Goal: Find specific page/section: Find specific page/section

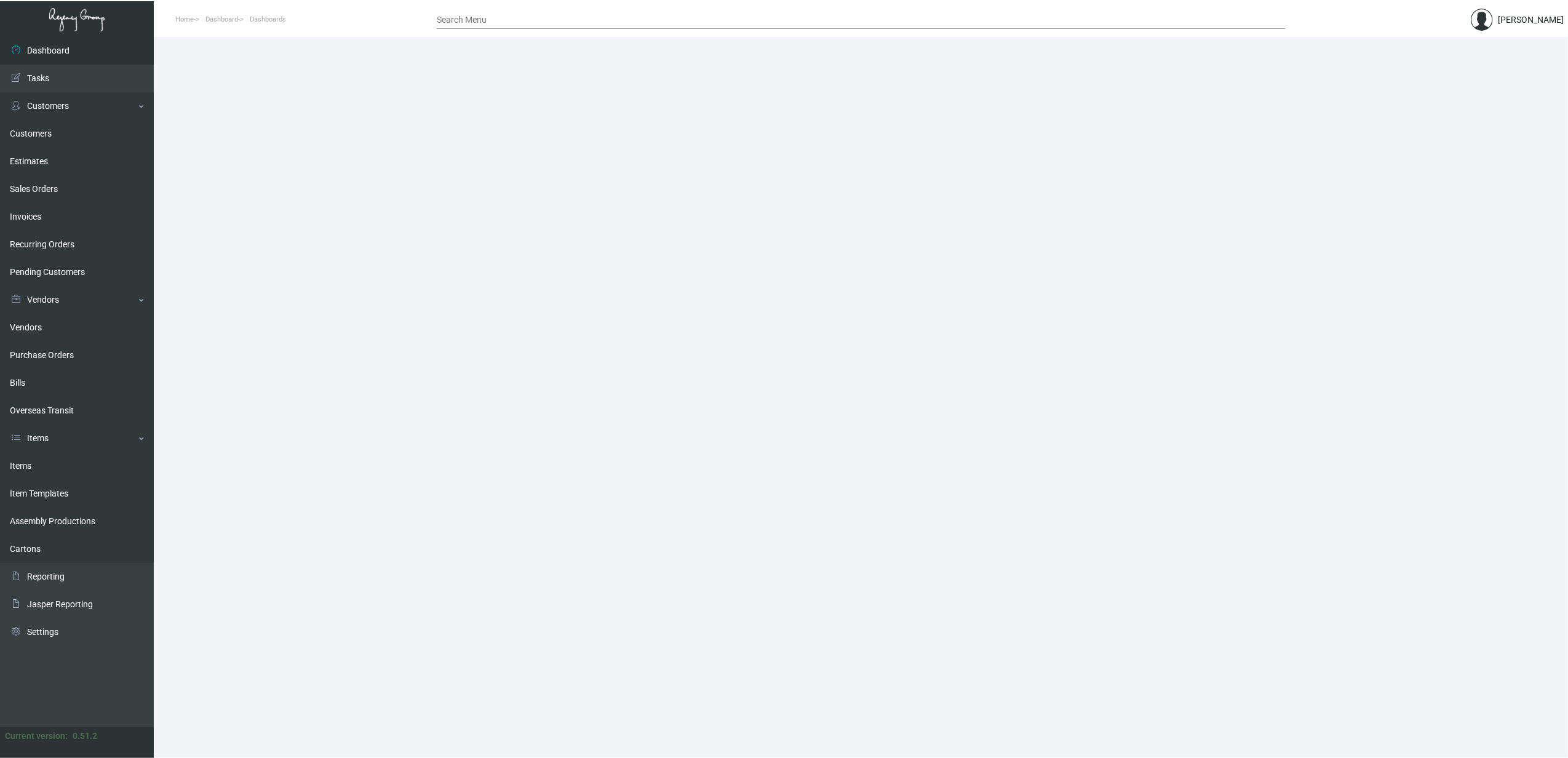
drag, startPoint x: 38, startPoint y: 461, endPoint x: 446, endPoint y: 399, distance: 412.7
click at [38, 461] on link "Items" at bounding box center [77, 465] width 154 height 28
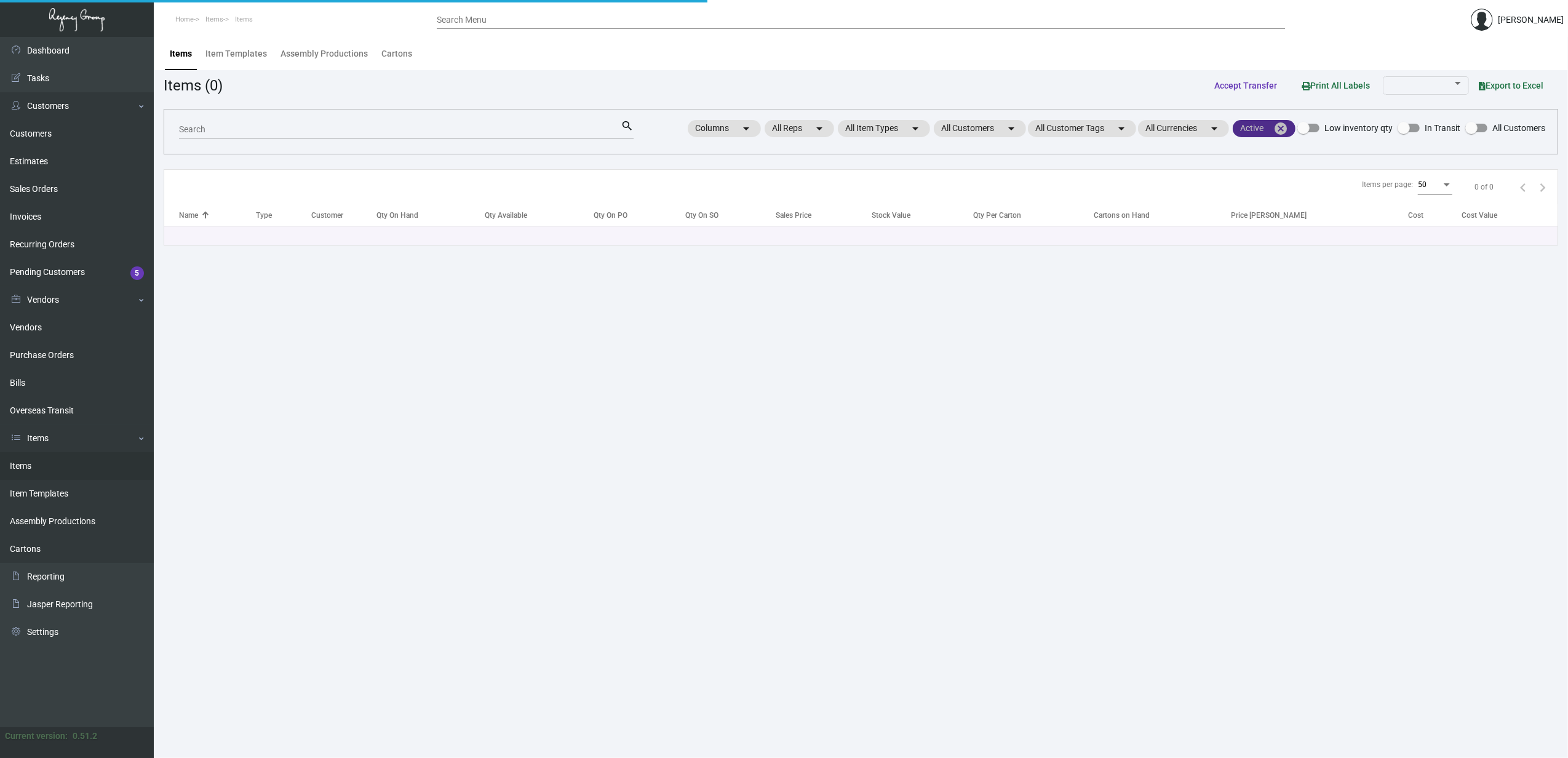
click at [1283, 128] on mat-icon "cancel" at bounding box center [1280, 128] width 15 height 15
click at [926, 130] on mat-chip "All Customers arrow_drop_down" at bounding box center [961, 128] width 92 height 17
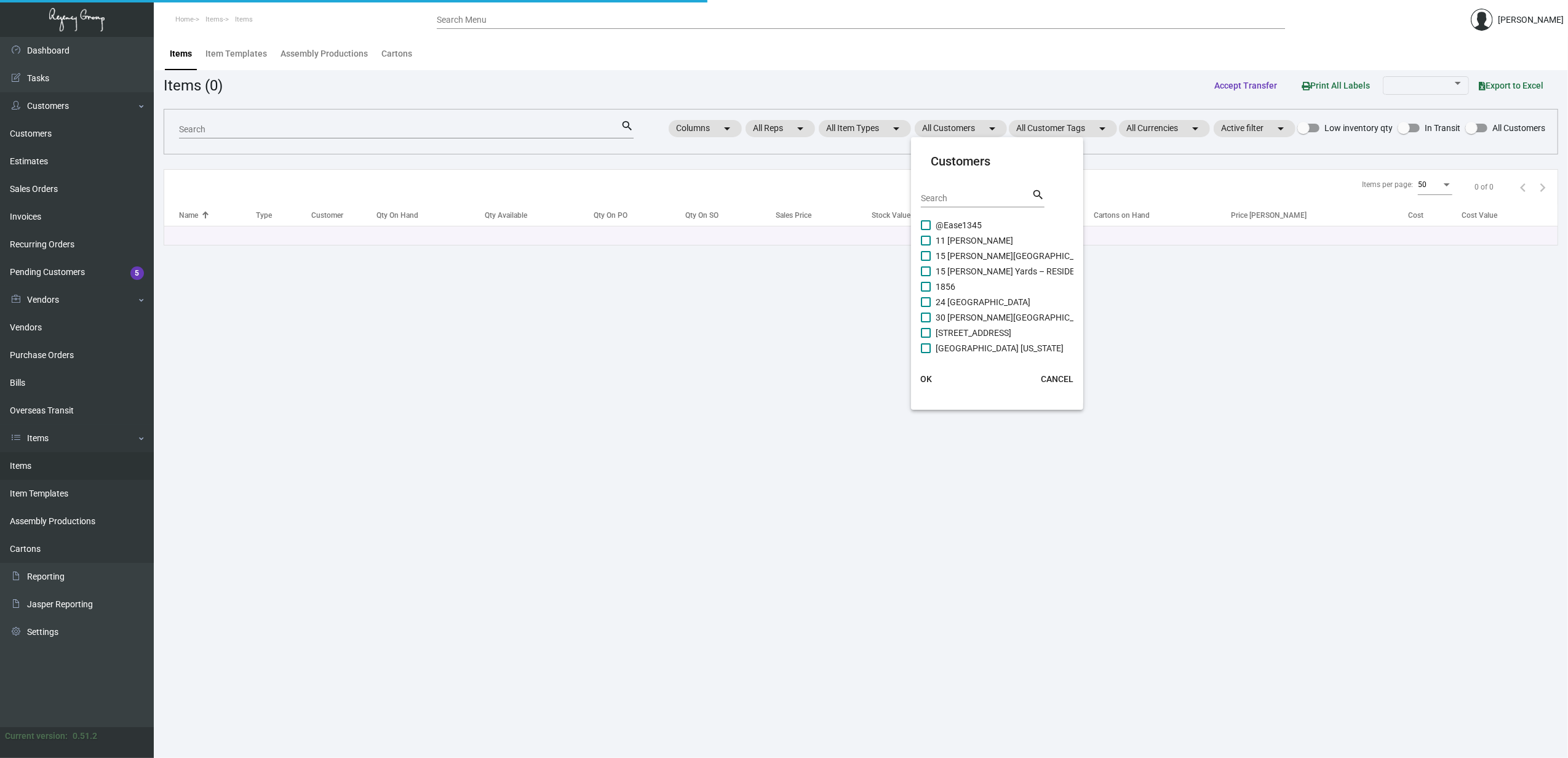
click at [933, 197] on input "Search" at bounding box center [976, 198] width 111 height 10
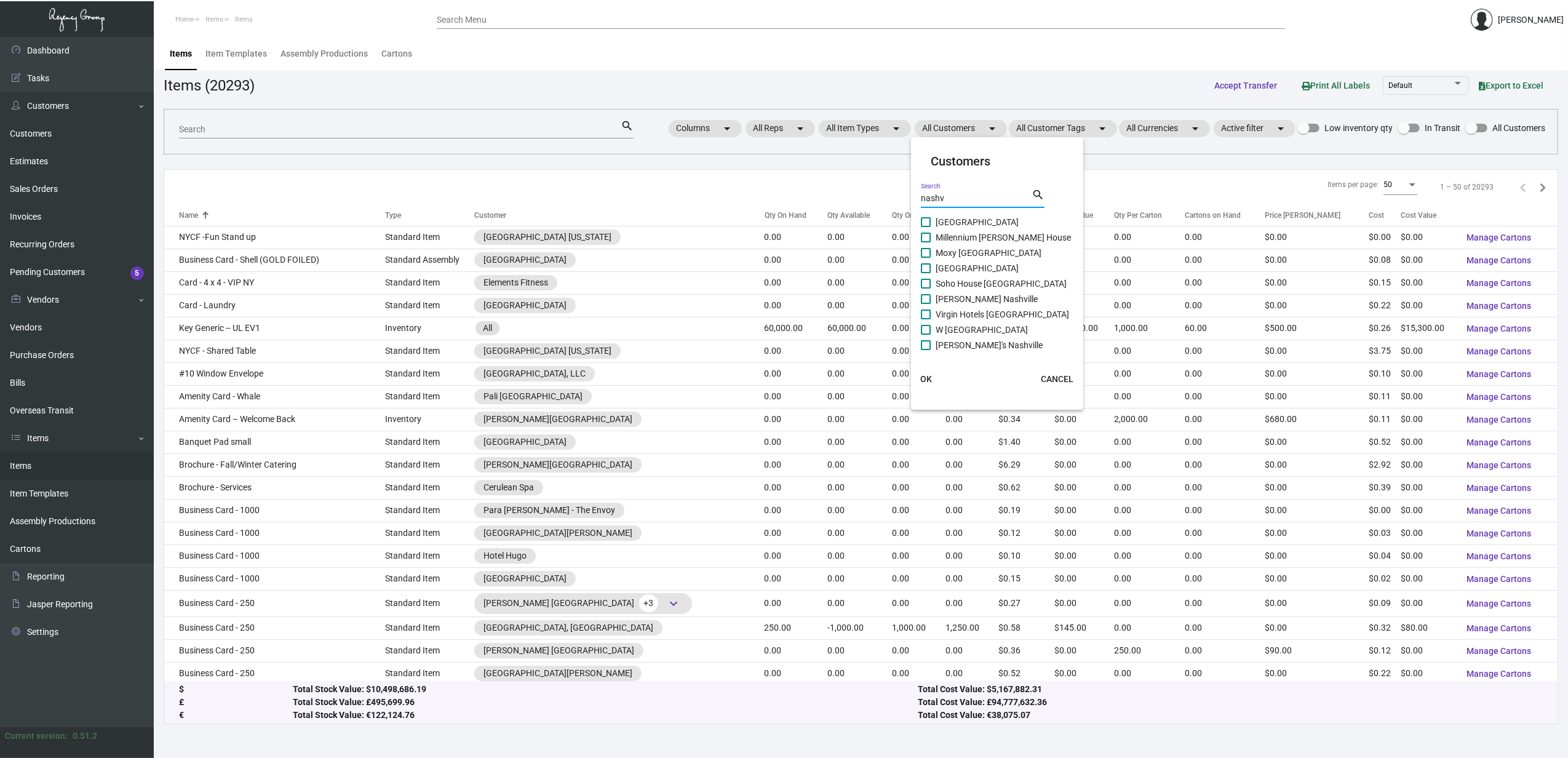
scroll to position [59, 0]
type input "nashv"
click at [988, 301] on span "[GEOGRAPHIC_DATA]" at bounding box center [977, 304] width 83 height 15
click at [926, 308] on input "[GEOGRAPHIC_DATA]" at bounding box center [925, 308] width 1 height 1
checkbox input "true"
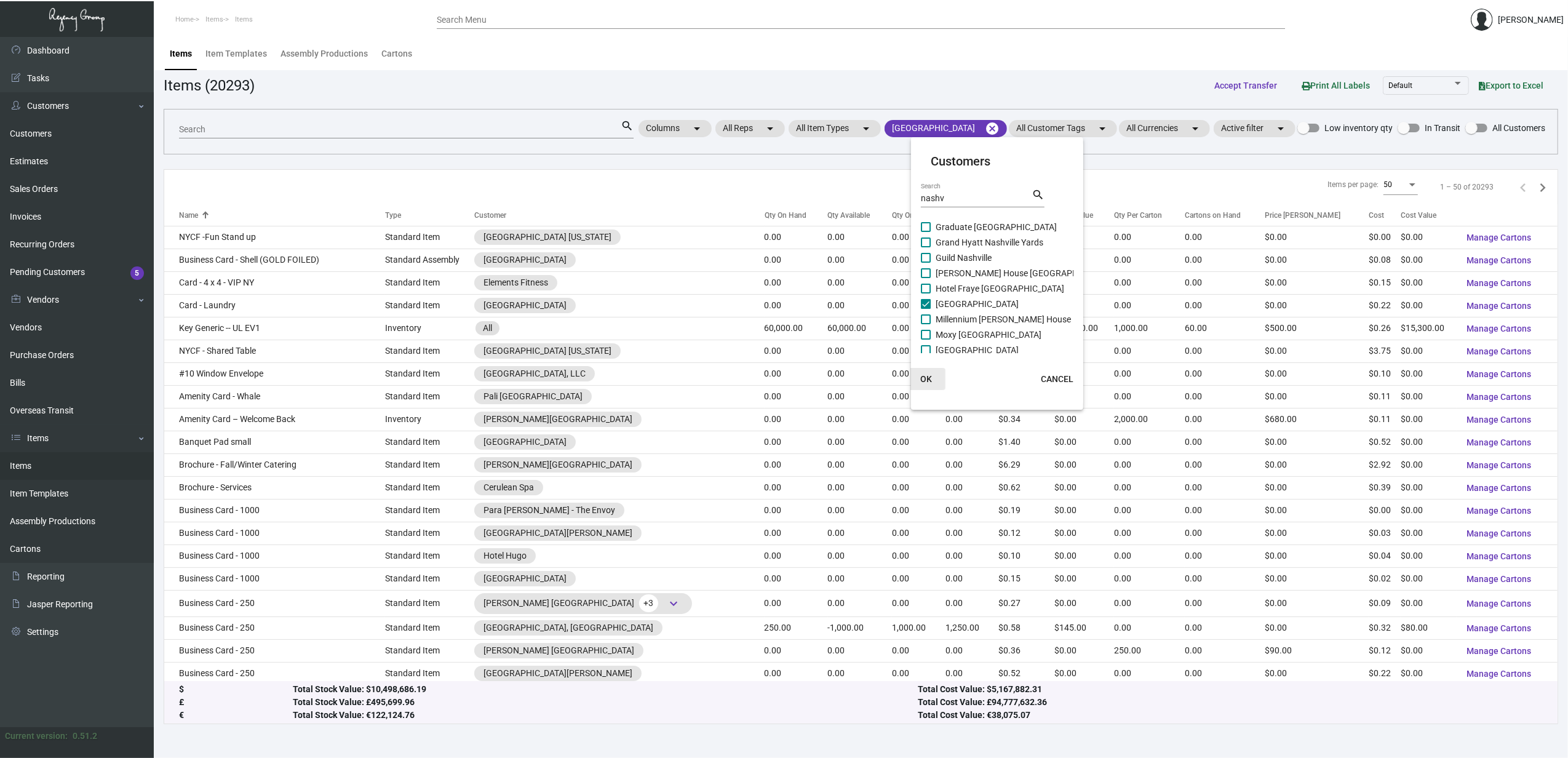
click at [926, 370] on button "OK" at bounding box center [926, 379] width 40 height 22
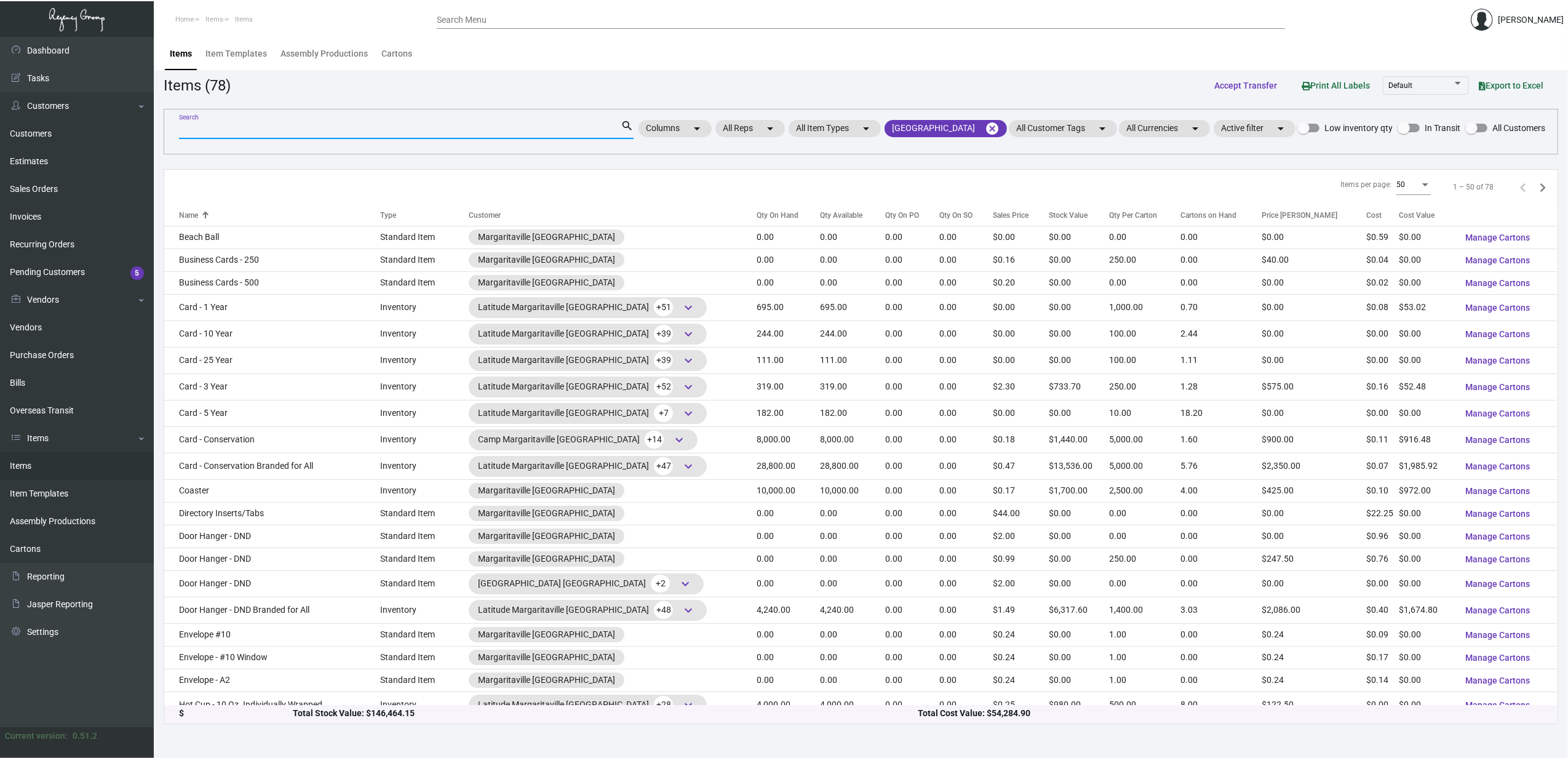
click at [460, 124] on input "Search" at bounding box center [400, 129] width 442 height 10
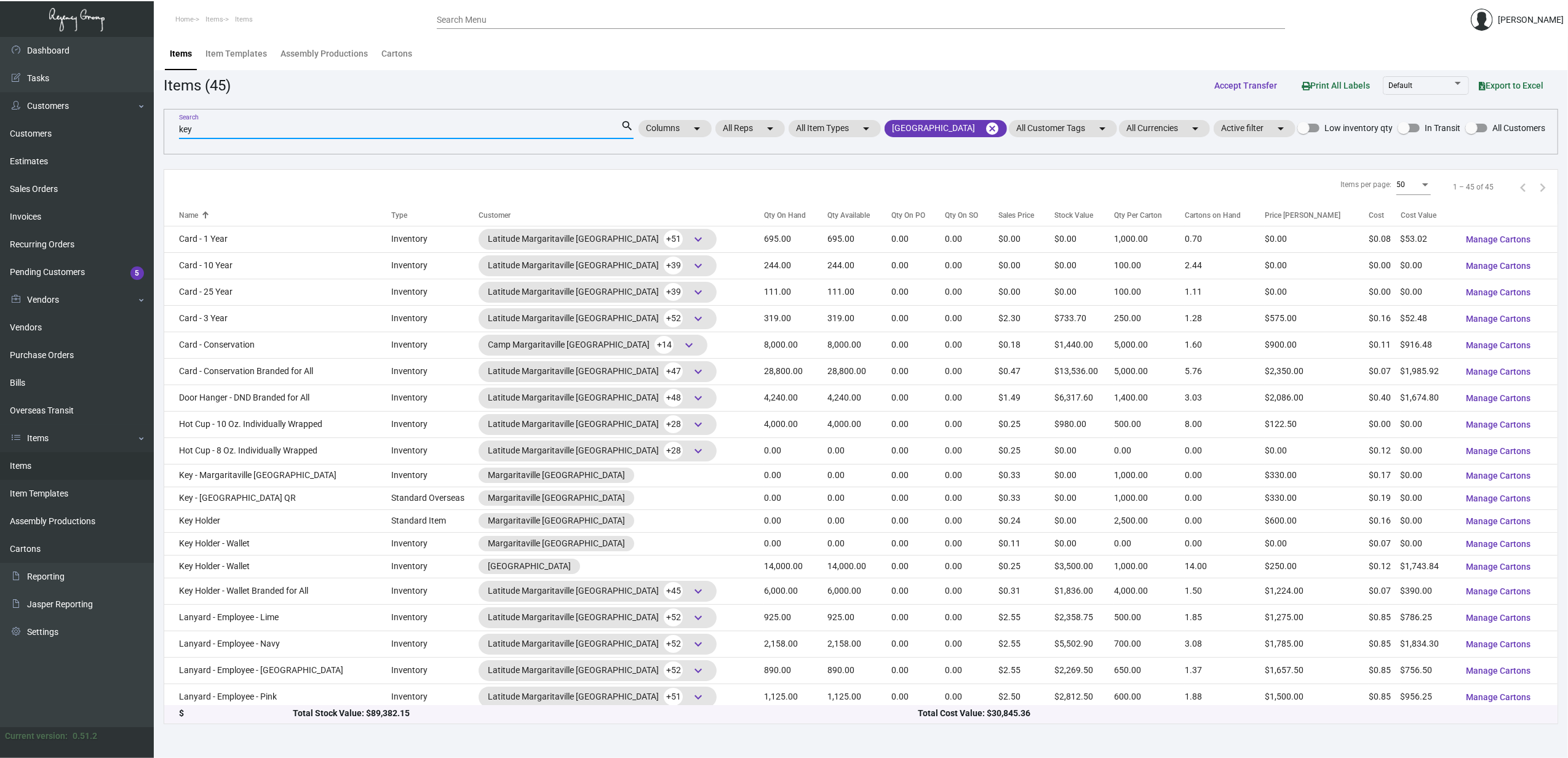
type input "key"
click at [764, 221] on div "Qty On Hand" at bounding box center [785, 216] width 42 height 11
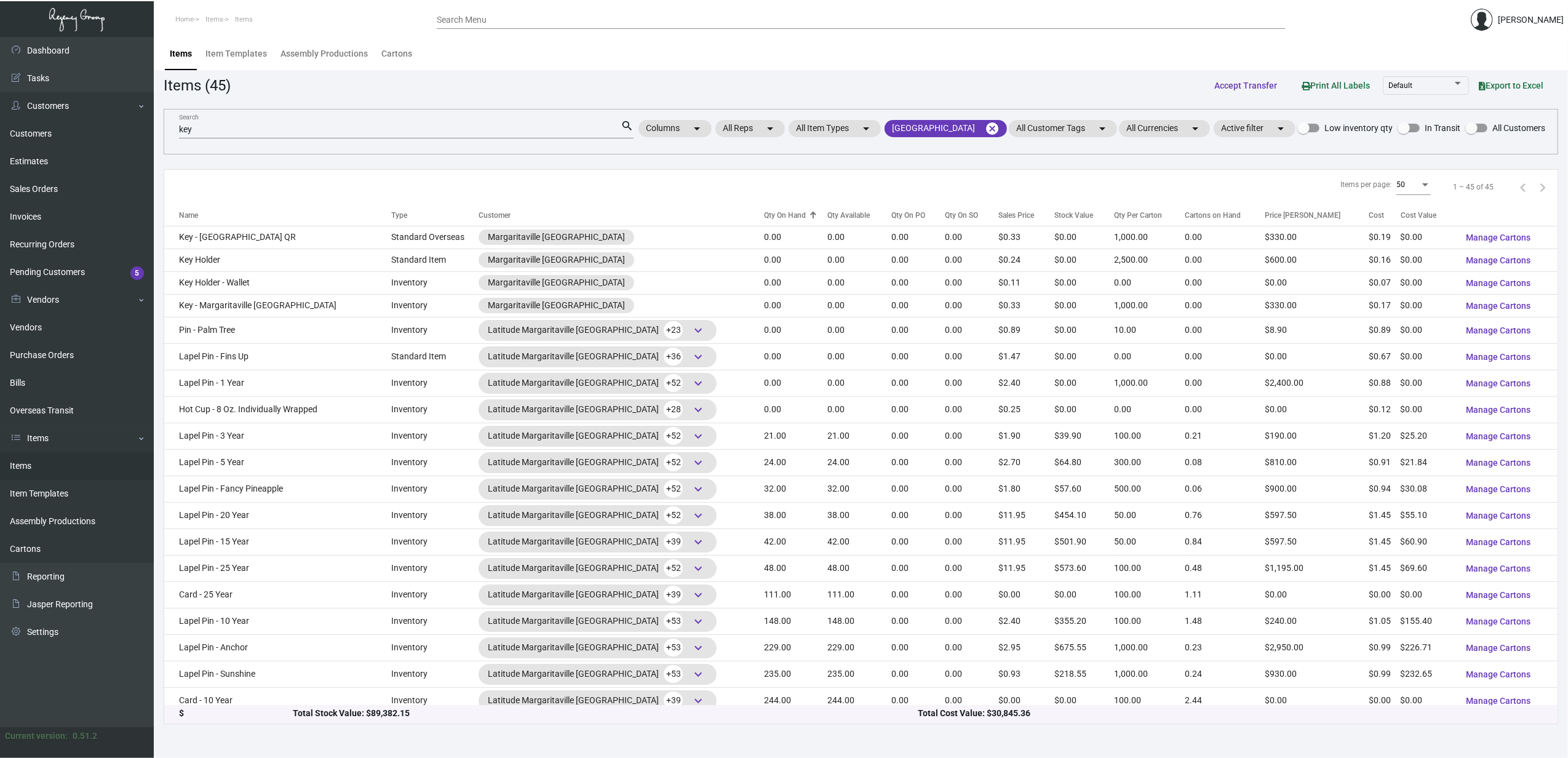
click at [764, 221] on div "Qty On Hand" at bounding box center [785, 216] width 42 height 11
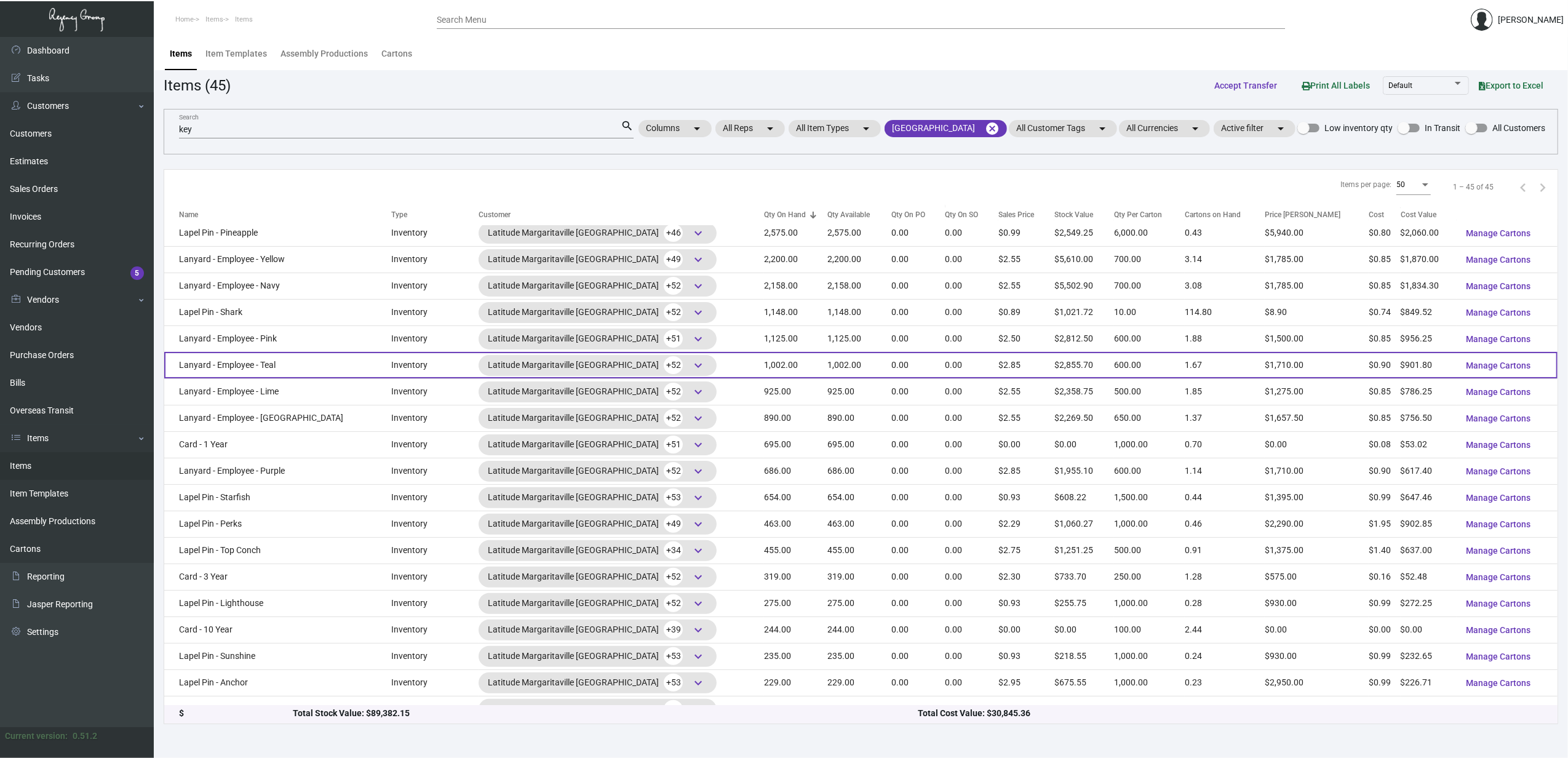
scroll to position [0, 0]
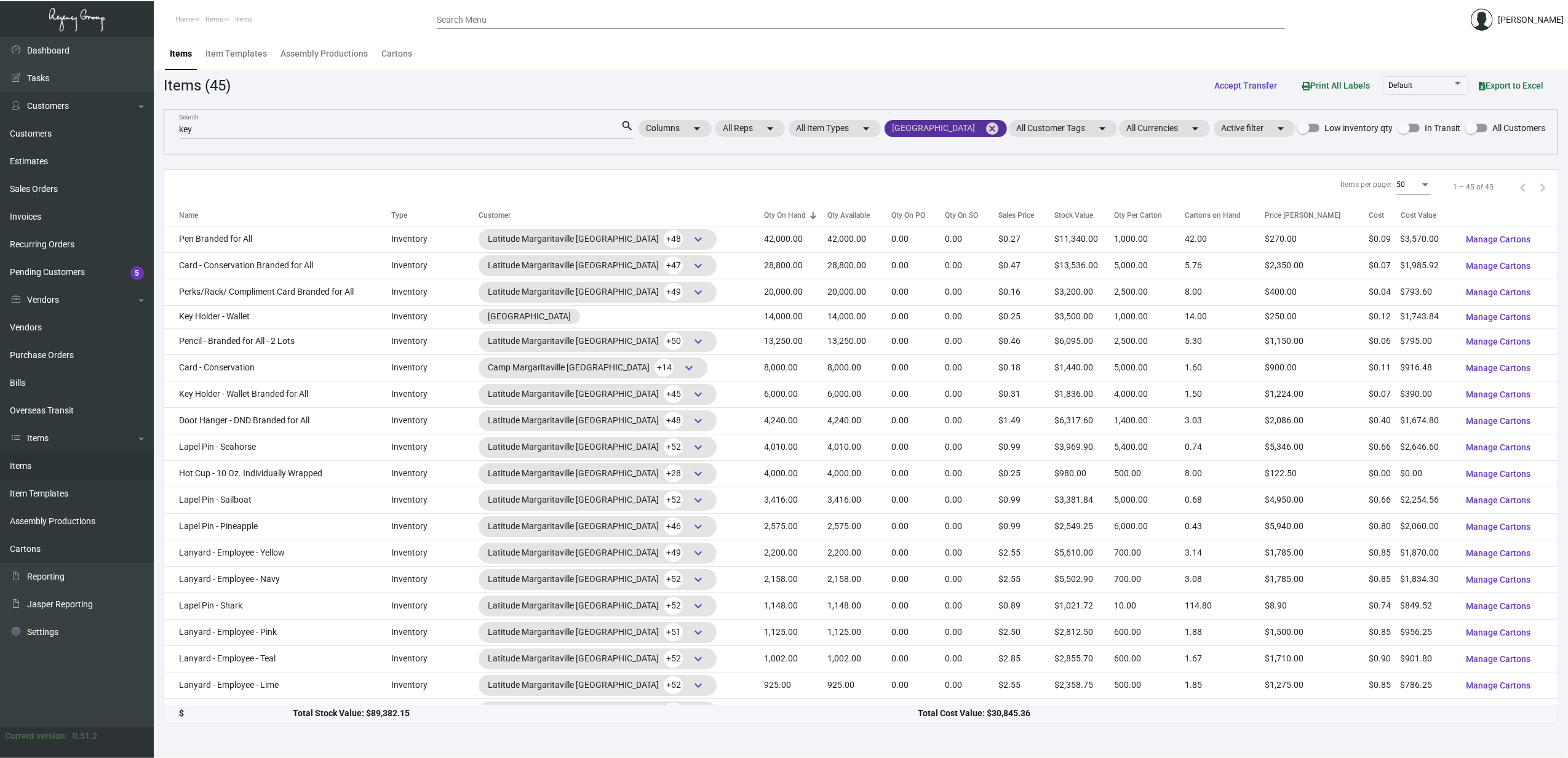
click at [885, 137] on mat-chip "[GEOGRAPHIC_DATA] cancel" at bounding box center [946, 128] width 122 height 17
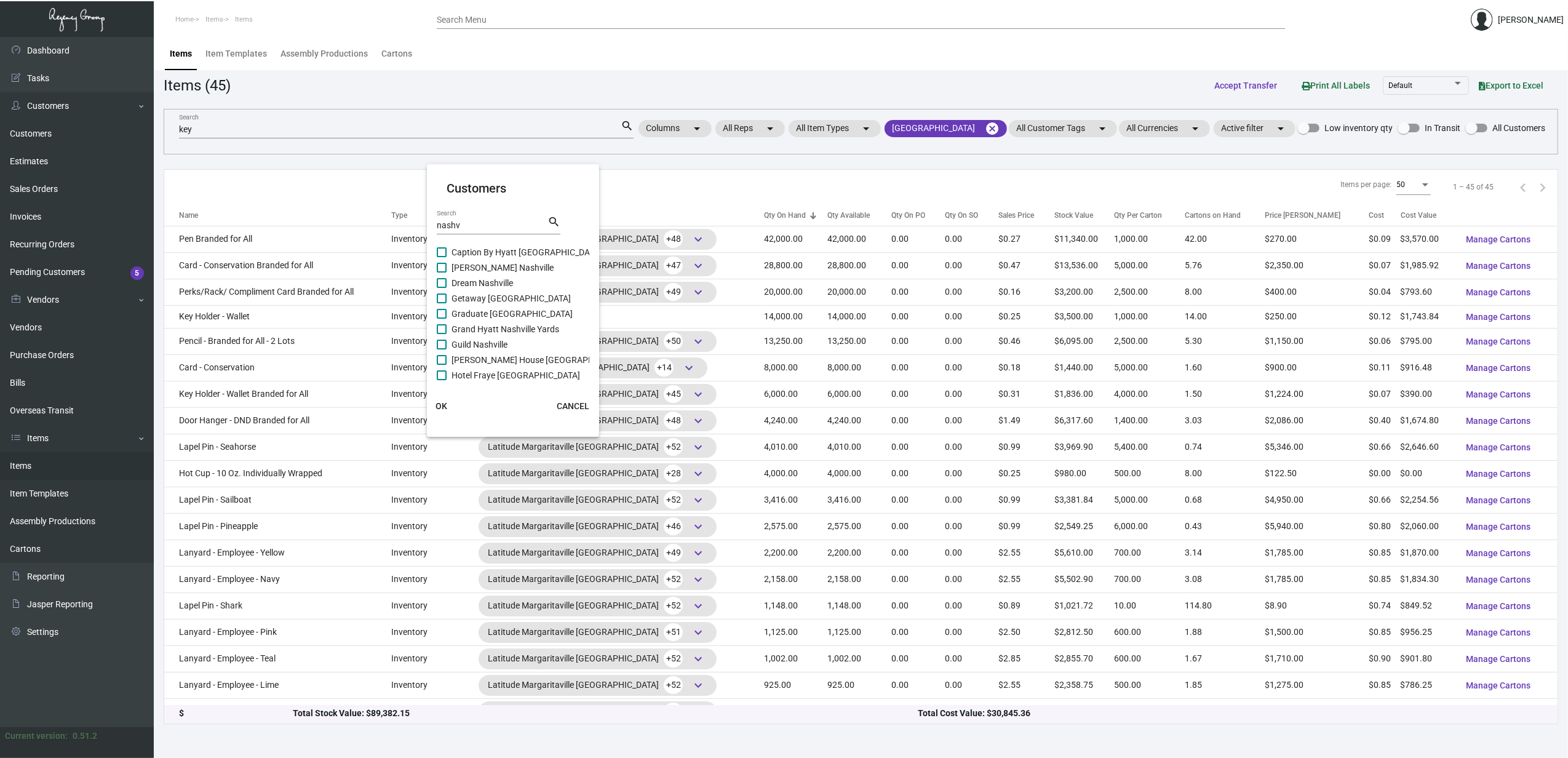
click at [564, 155] on div at bounding box center [784, 379] width 1568 height 758
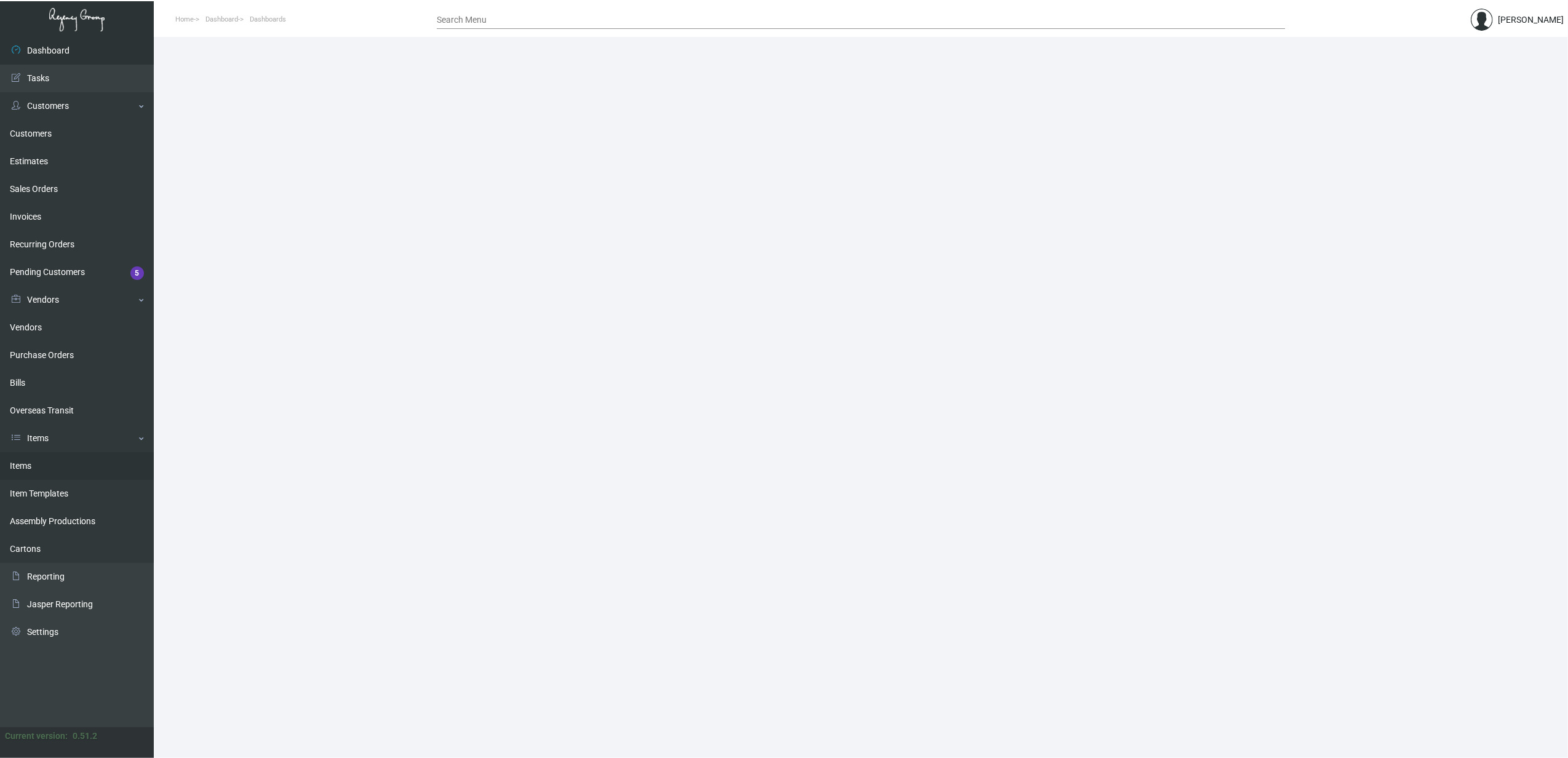
click at [67, 470] on link "Items" at bounding box center [77, 465] width 154 height 28
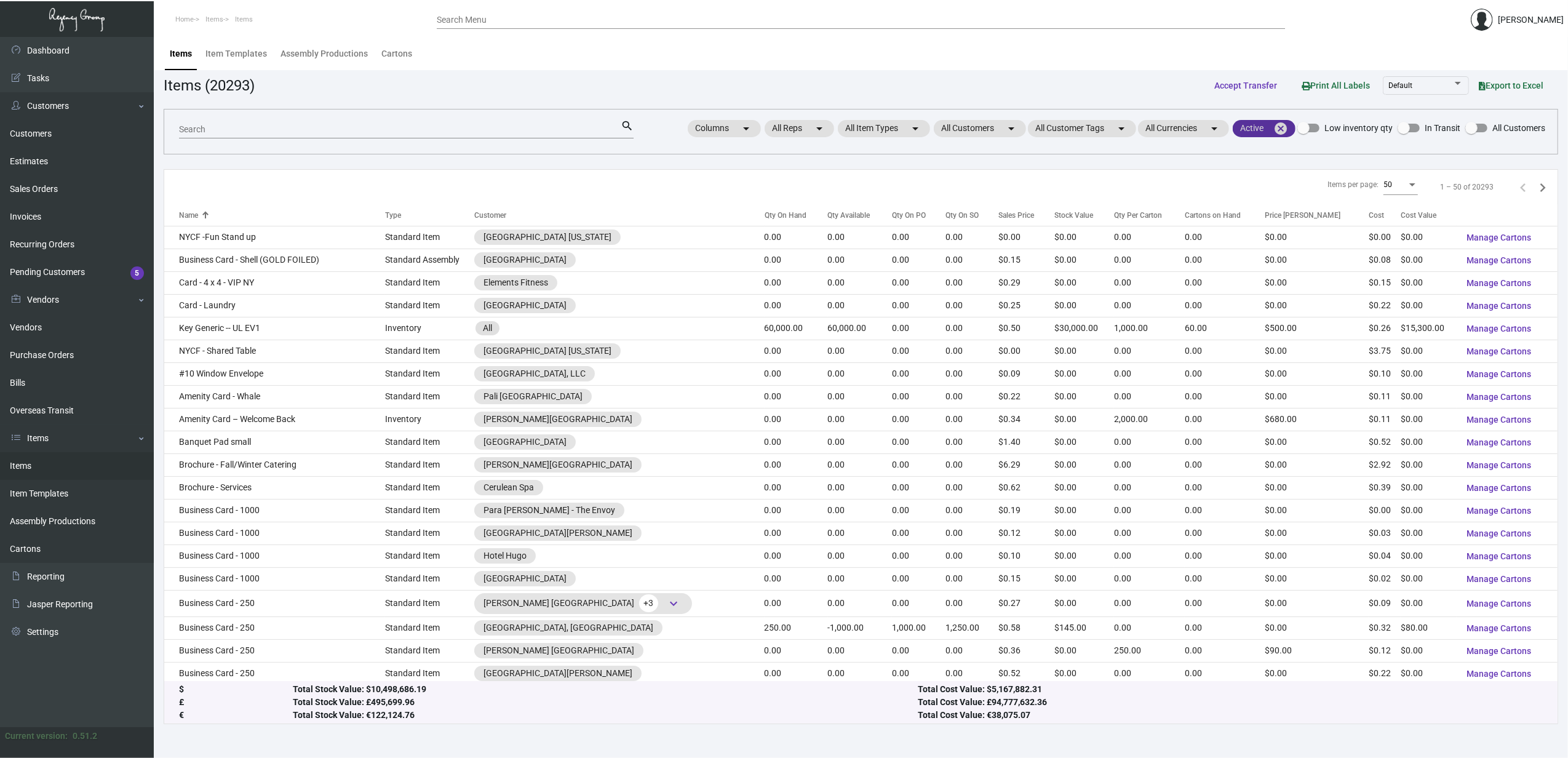
click at [1283, 126] on mat-icon "cancel" at bounding box center [1280, 128] width 15 height 15
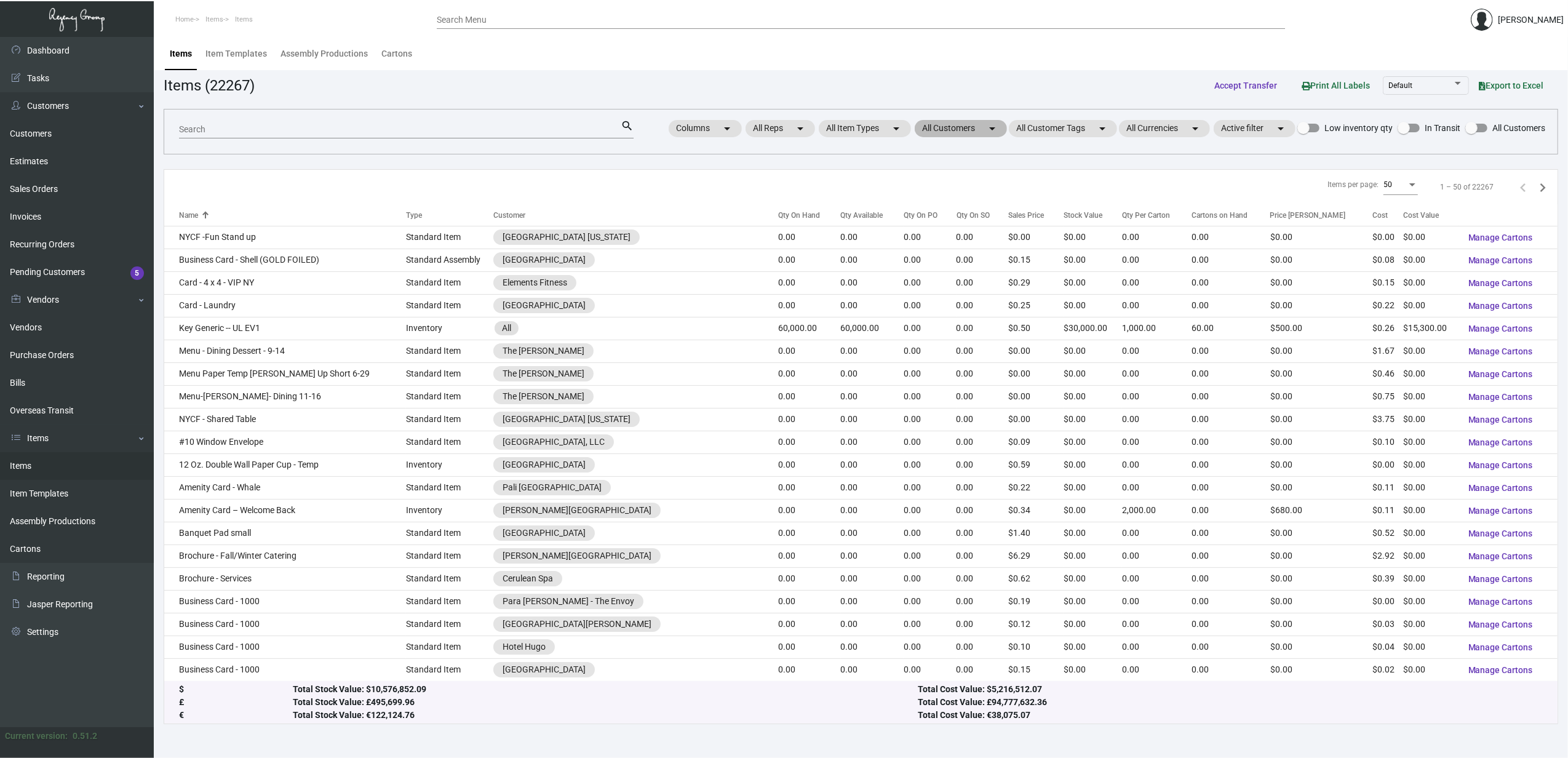
click at [965, 133] on mat-chip "All Customers arrow_drop_down" at bounding box center [961, 128] width 92 height 17
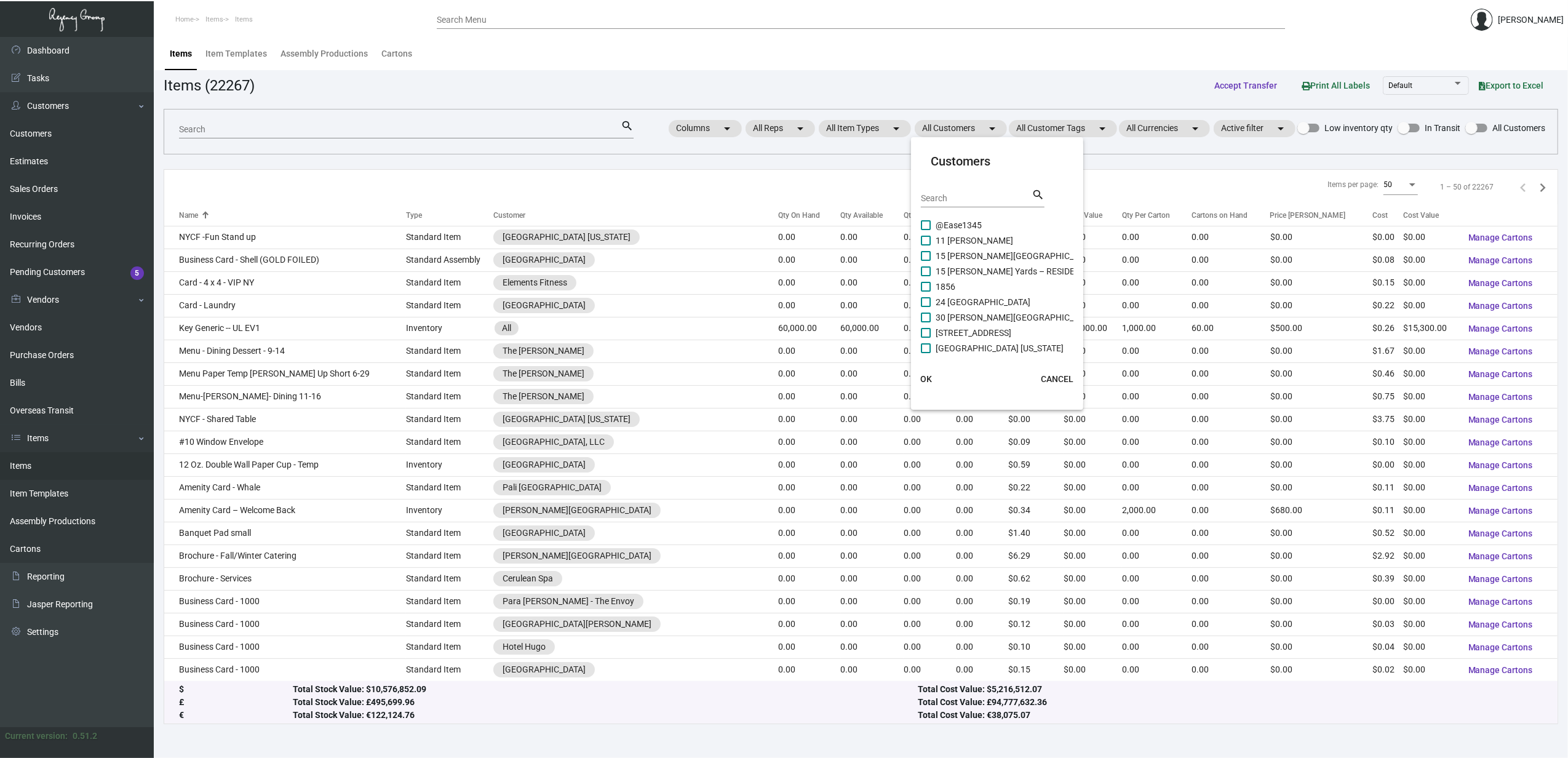
click at [965, 199] on input "Search" at bounding box center [976, 198] width 111 height 10
type input "nashv"
click at [1019, 323] on span "[GEOGRAPHIC_DATA]" at bounding box center [977, 328] width 83 height 15
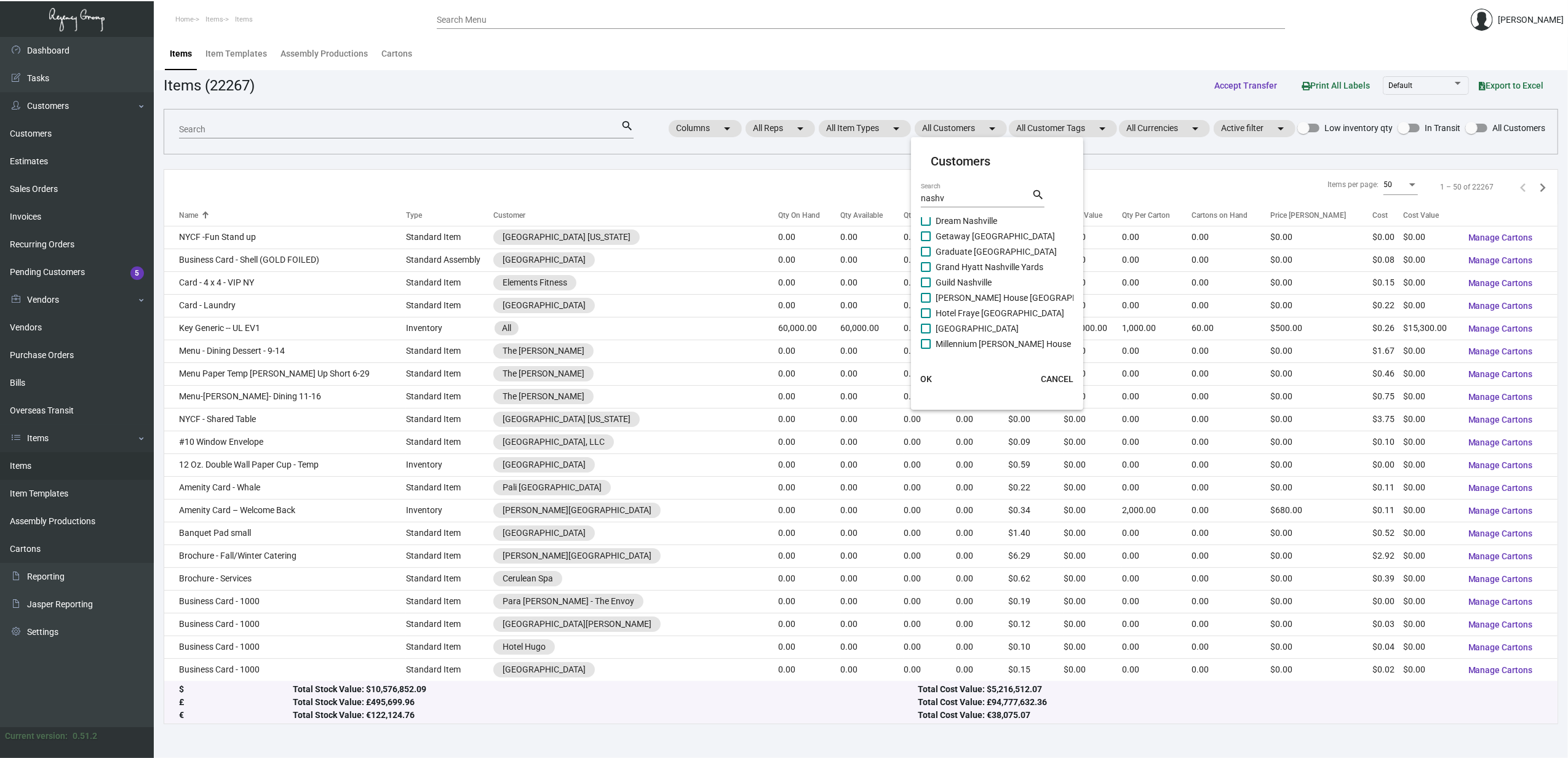
click at [926, 334] on input "[GEOGRAPHIC_DATA]" at bounding box center [925, 334] width 1 height 1
checkbox input "true"
click at [928, 377] on span "OK" at bounding box center [926, 379] width 12 height 10
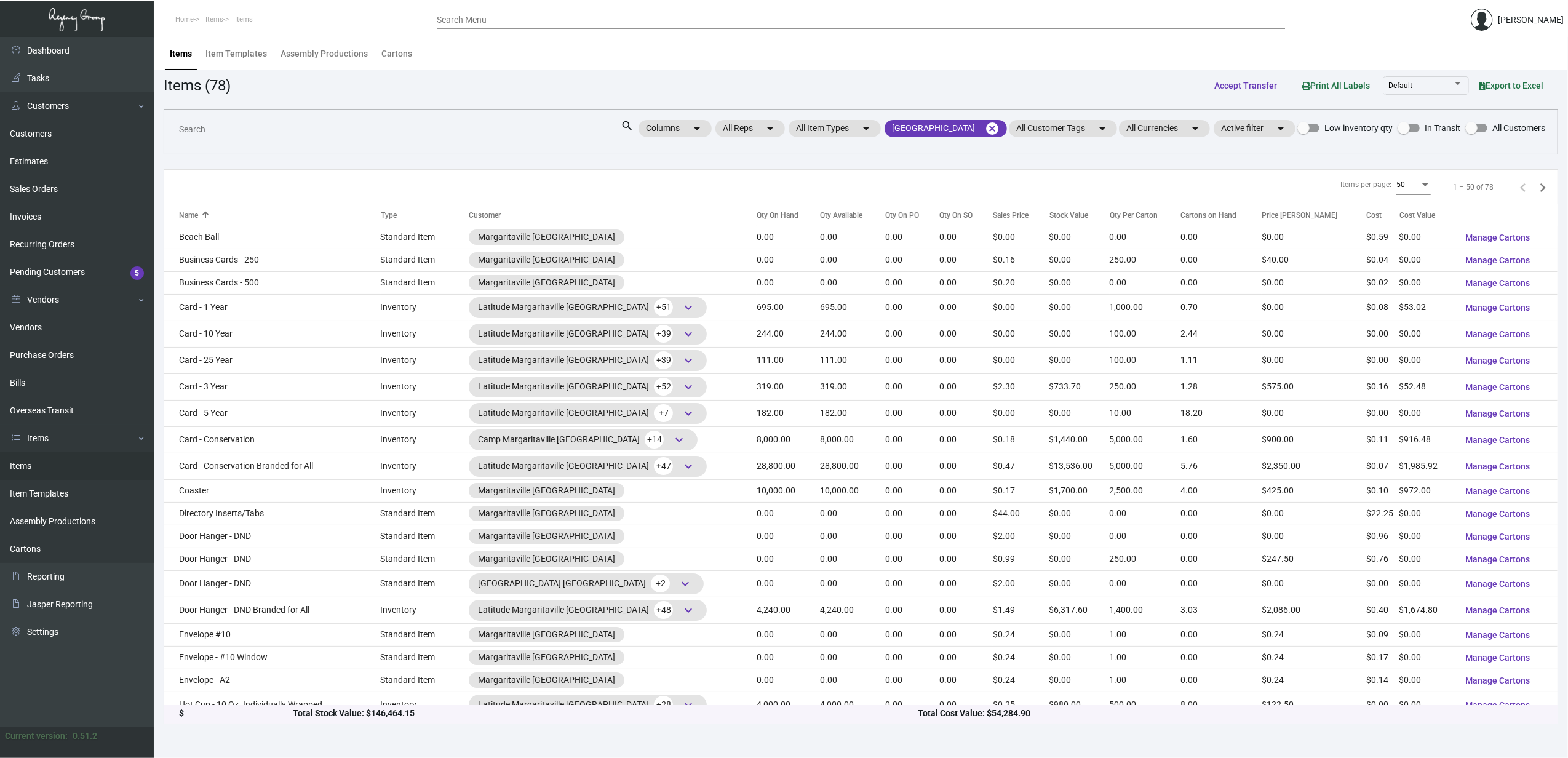
click at [756, 221] on div "Qty On Hand" at bounding box center [777, 216] width 42 height 11
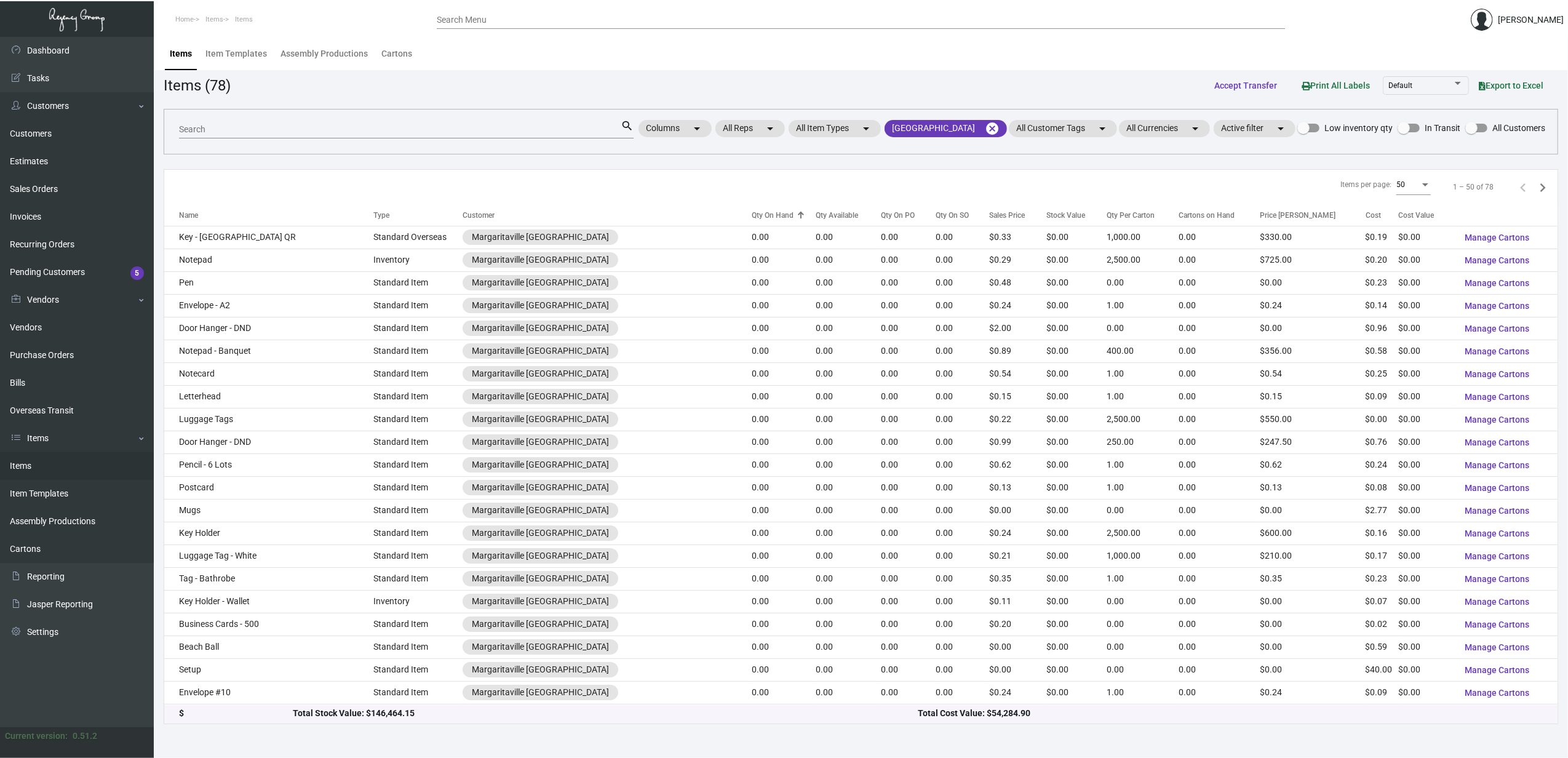
click at [751, 221] on div "Qty On Hand" at bounding box center [772, 216] width 42 height 11
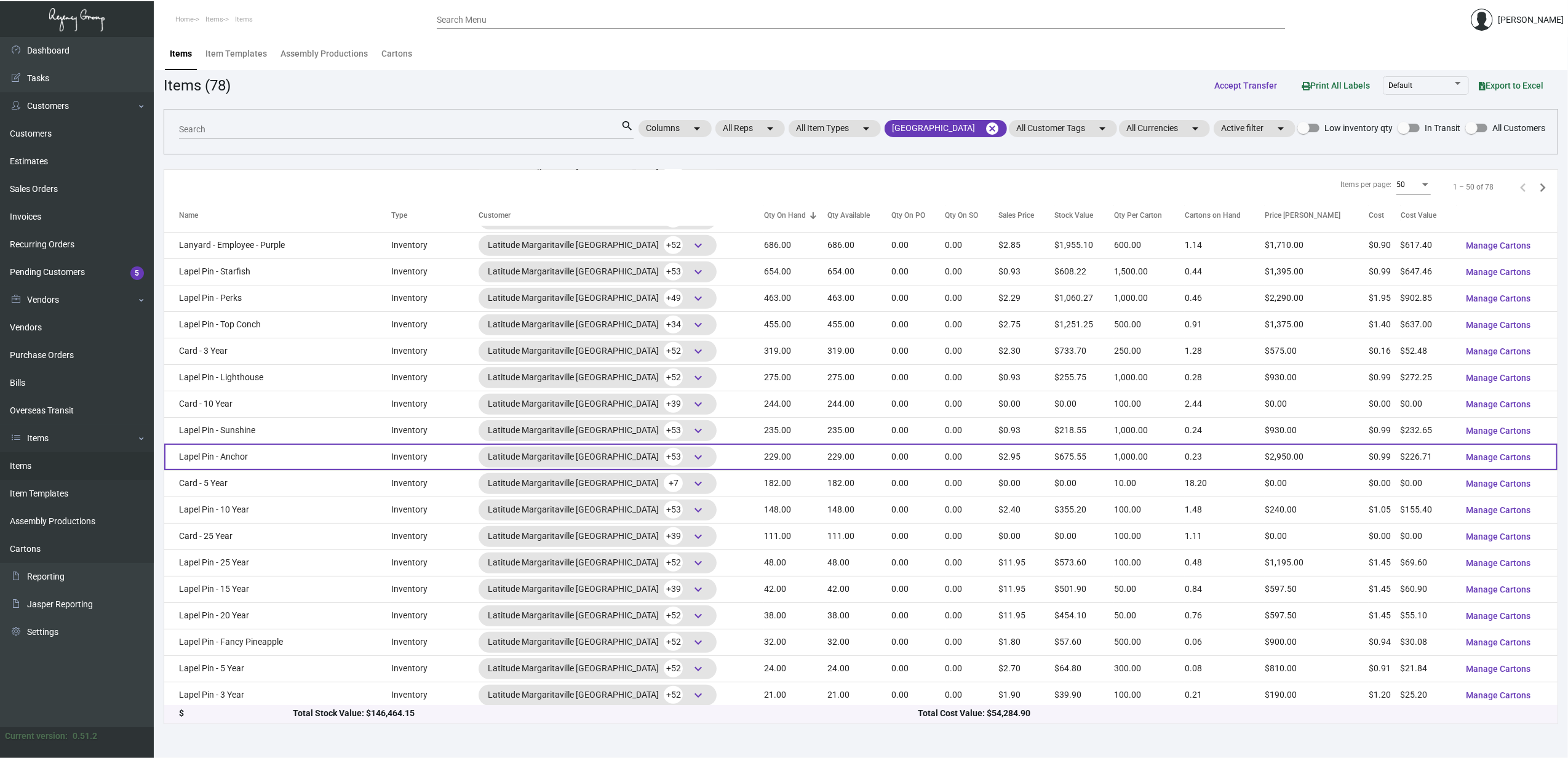
scroll to position [817, 0]
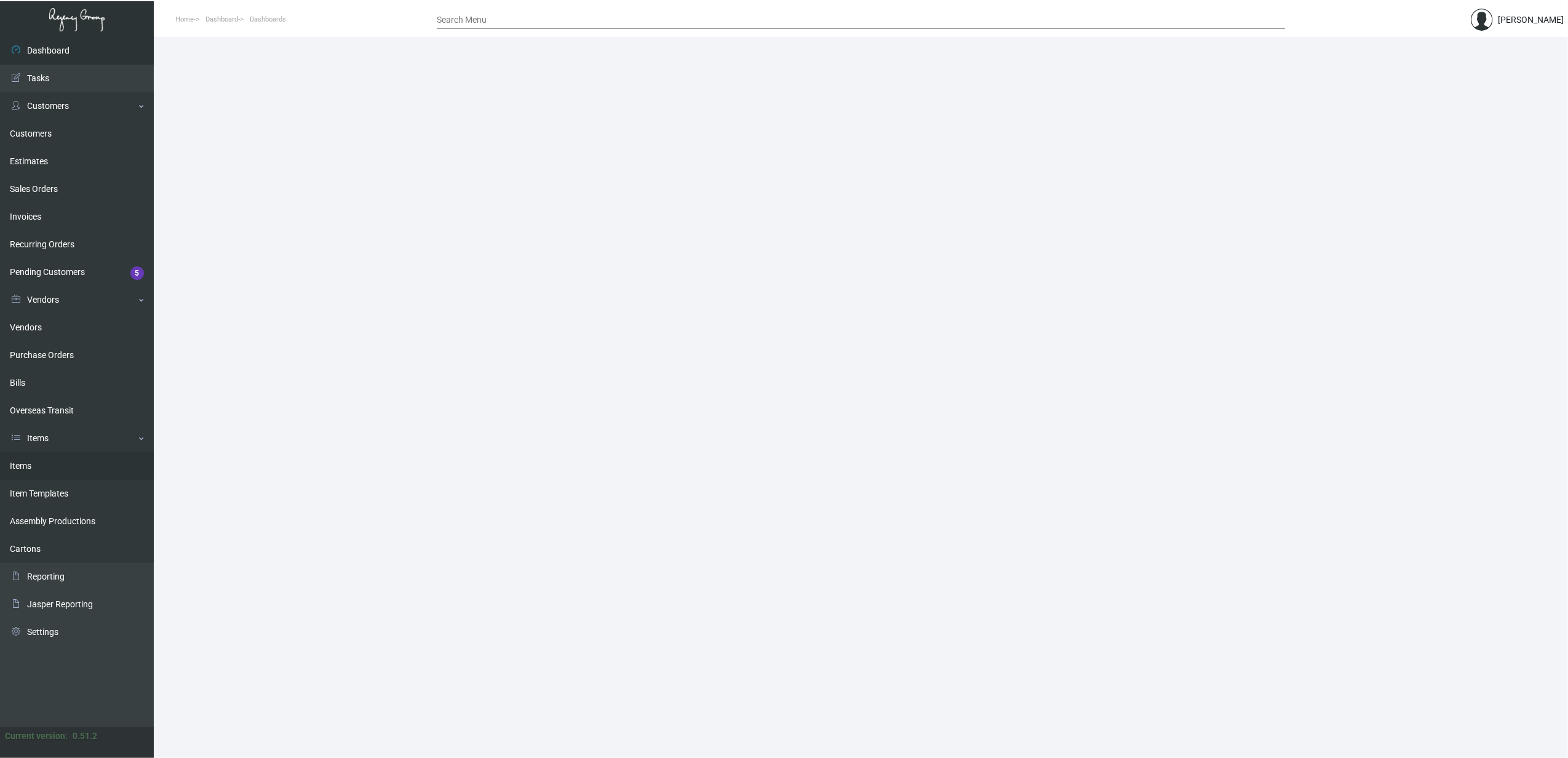
click at [67, 468] on link "Items" at bounding box center [77, 465] width 154 height 28
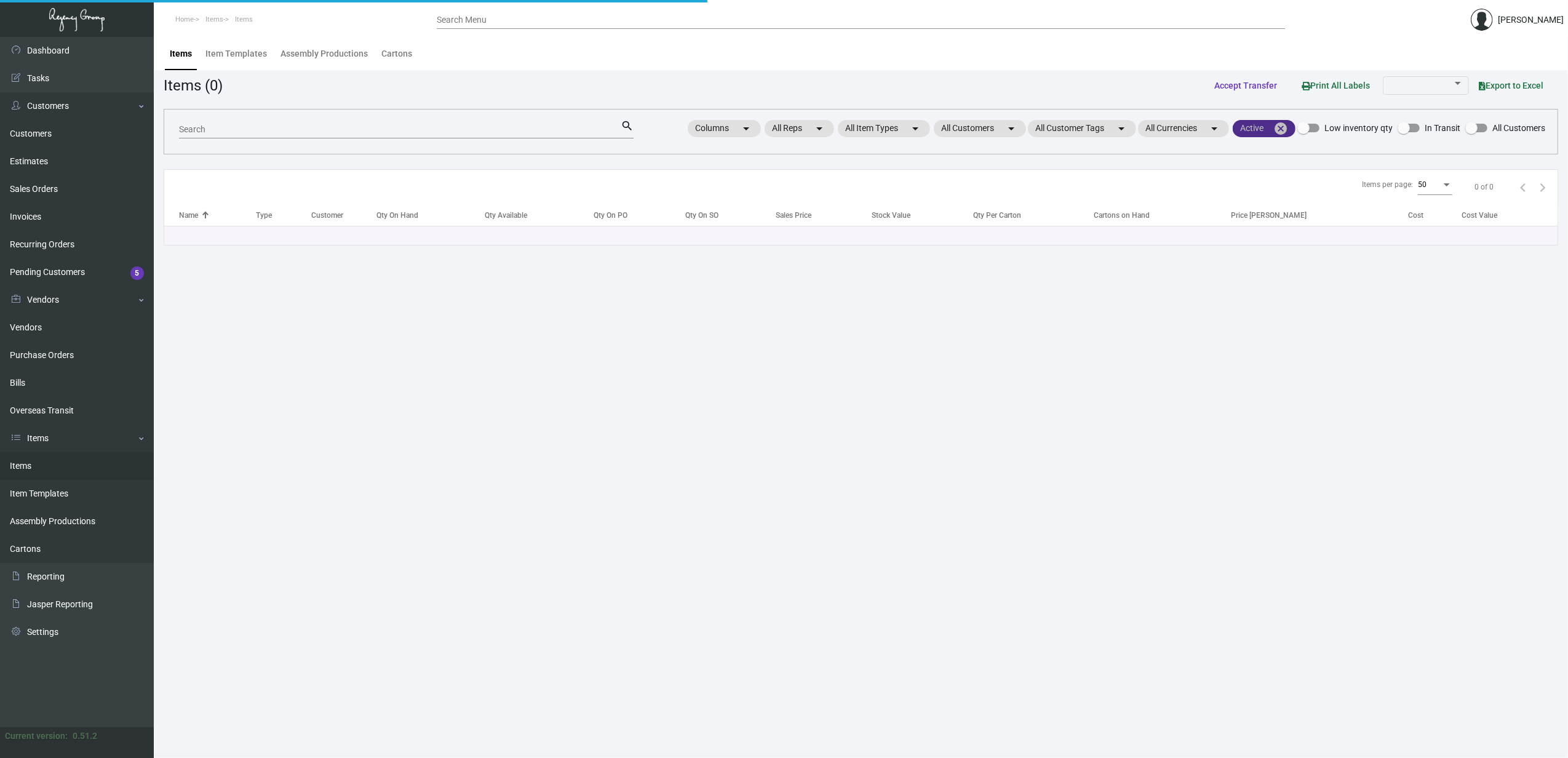
click at [1278, 129] on mat-icon "cancel" at bounding box center [1280, 128] width 15 height 15
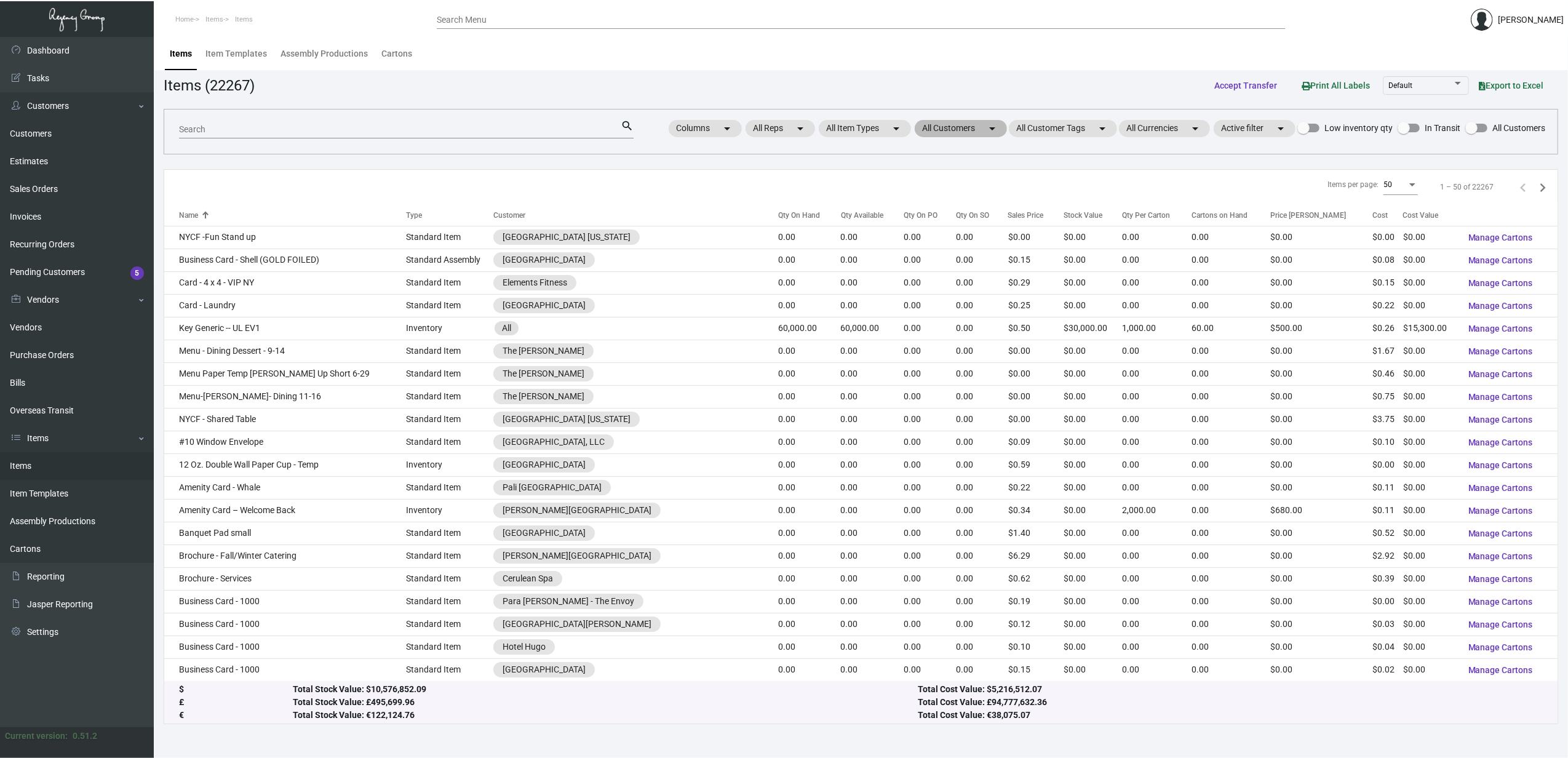
click at [937, 133] on mat-chip "All Customers arrow_drop_down" at bounding box center [961, 128] width 92 height 17
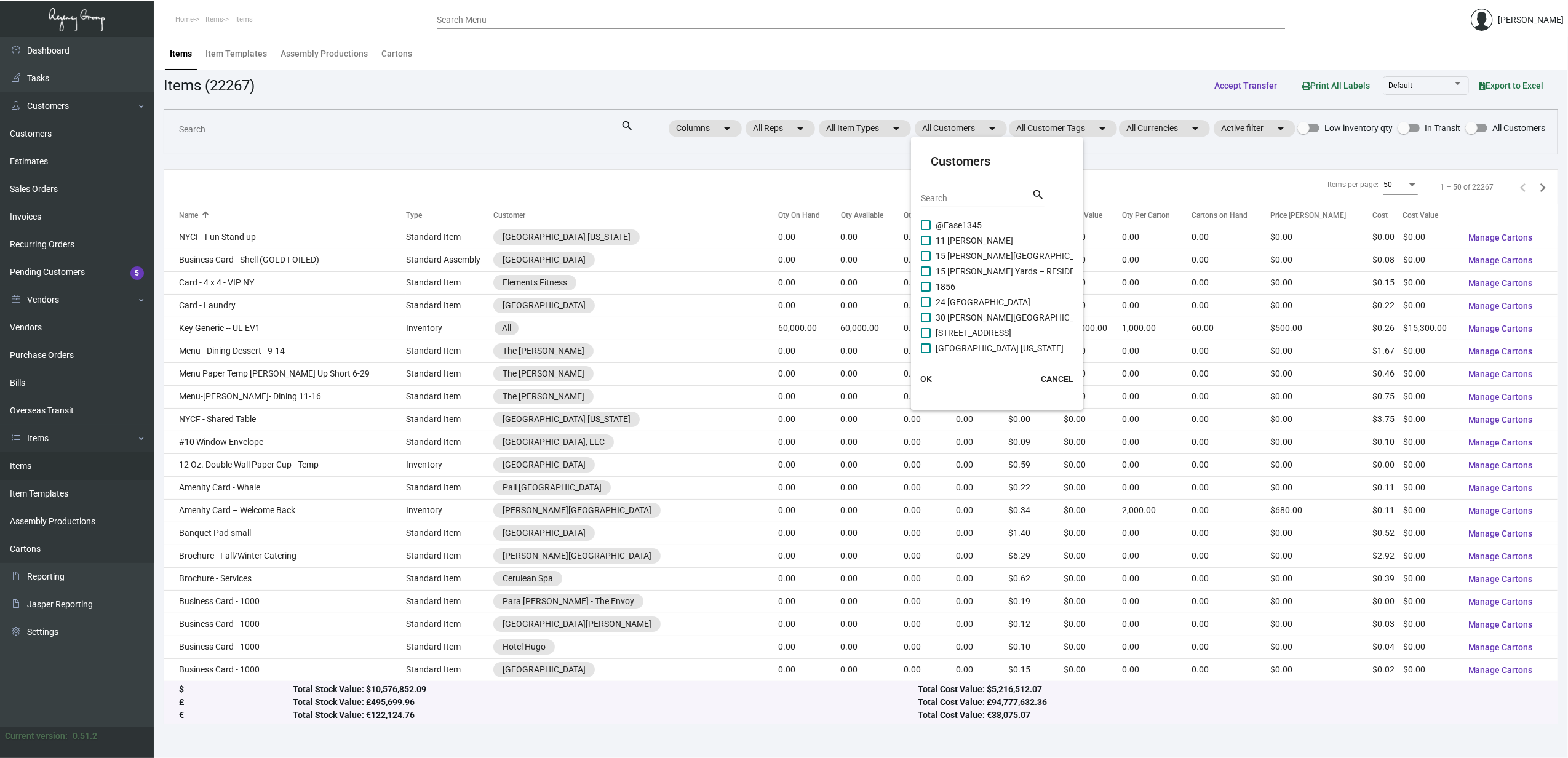
click at [953, 194] on input "Search" at bounding box center [976, 198] width 111 height 10
type input "nashv"
click at [1002, 278] on span "[GEOGRAPHIC_DATA]" at bounding box center [977, 281] width 83 height 15
click at [926, 287] on input "[GEOGRAPHIC_DATA]" at bounding box center [925, 287] width 1 height 1
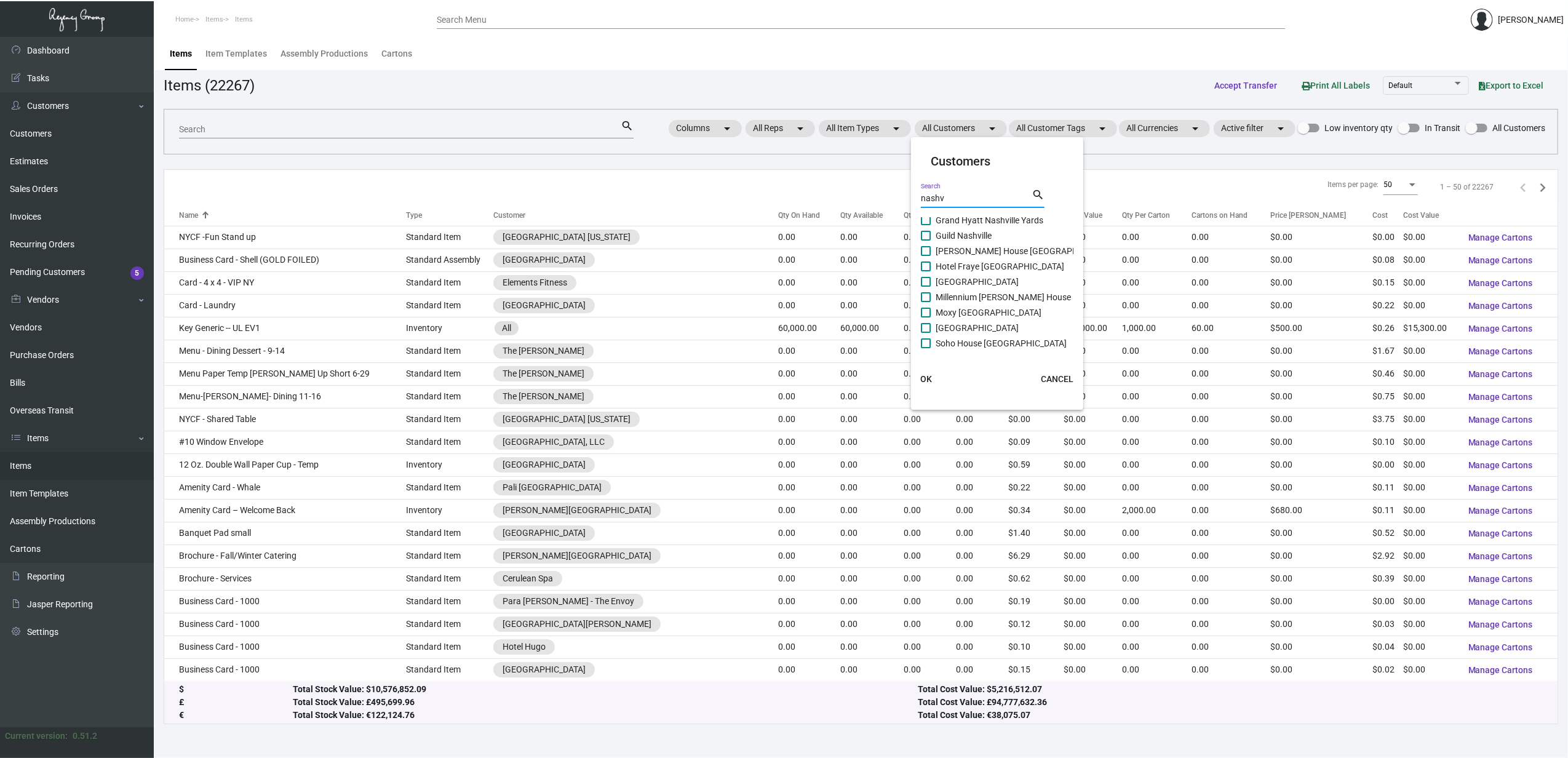
checkbox input "true"
click at [926, 380] on span "OK" at bounding box center [926, 379] width 12 height 10
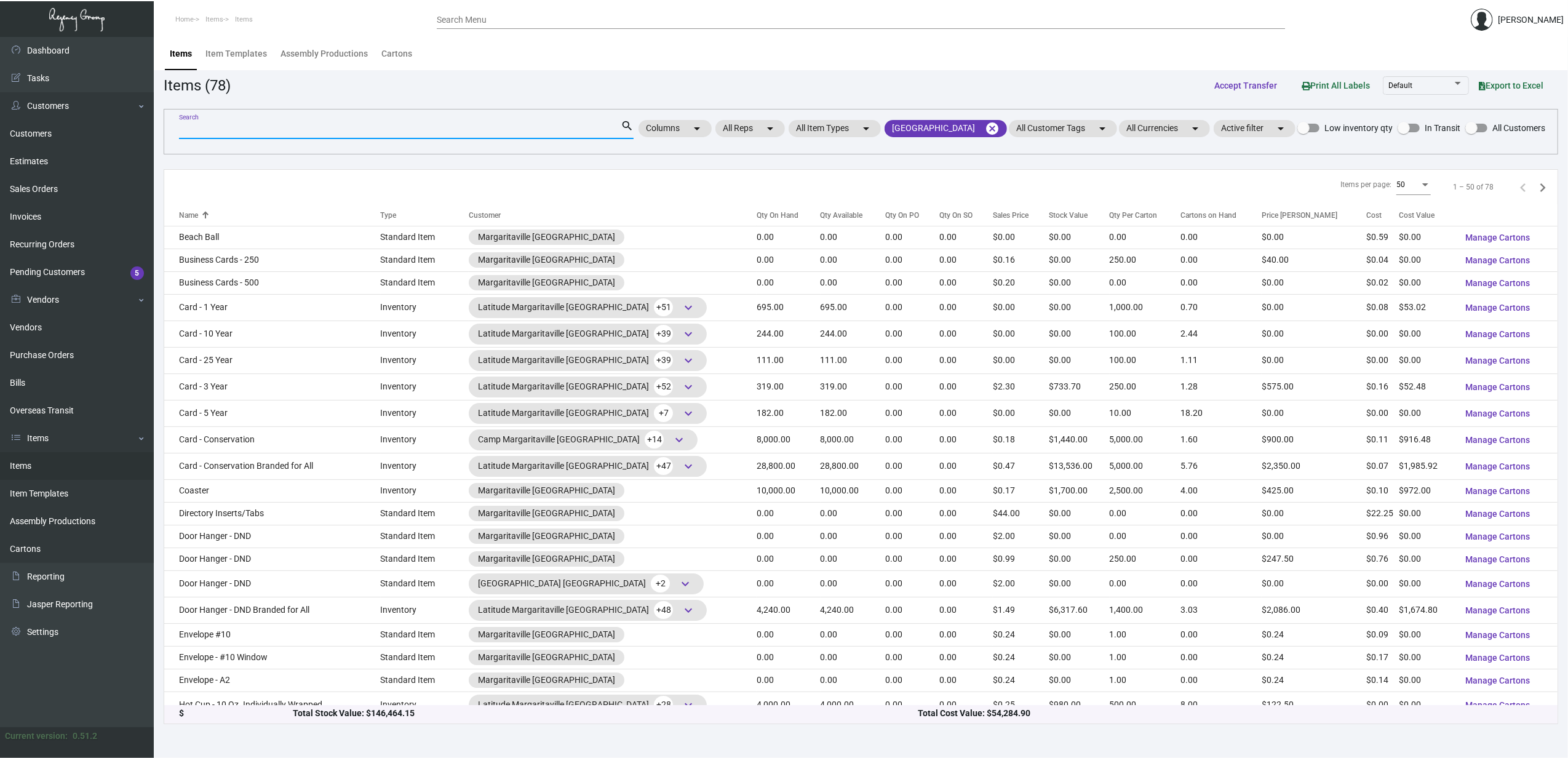
click at [270, 128] on input "Search" at bounding box center [400, 129] width 442 height 10
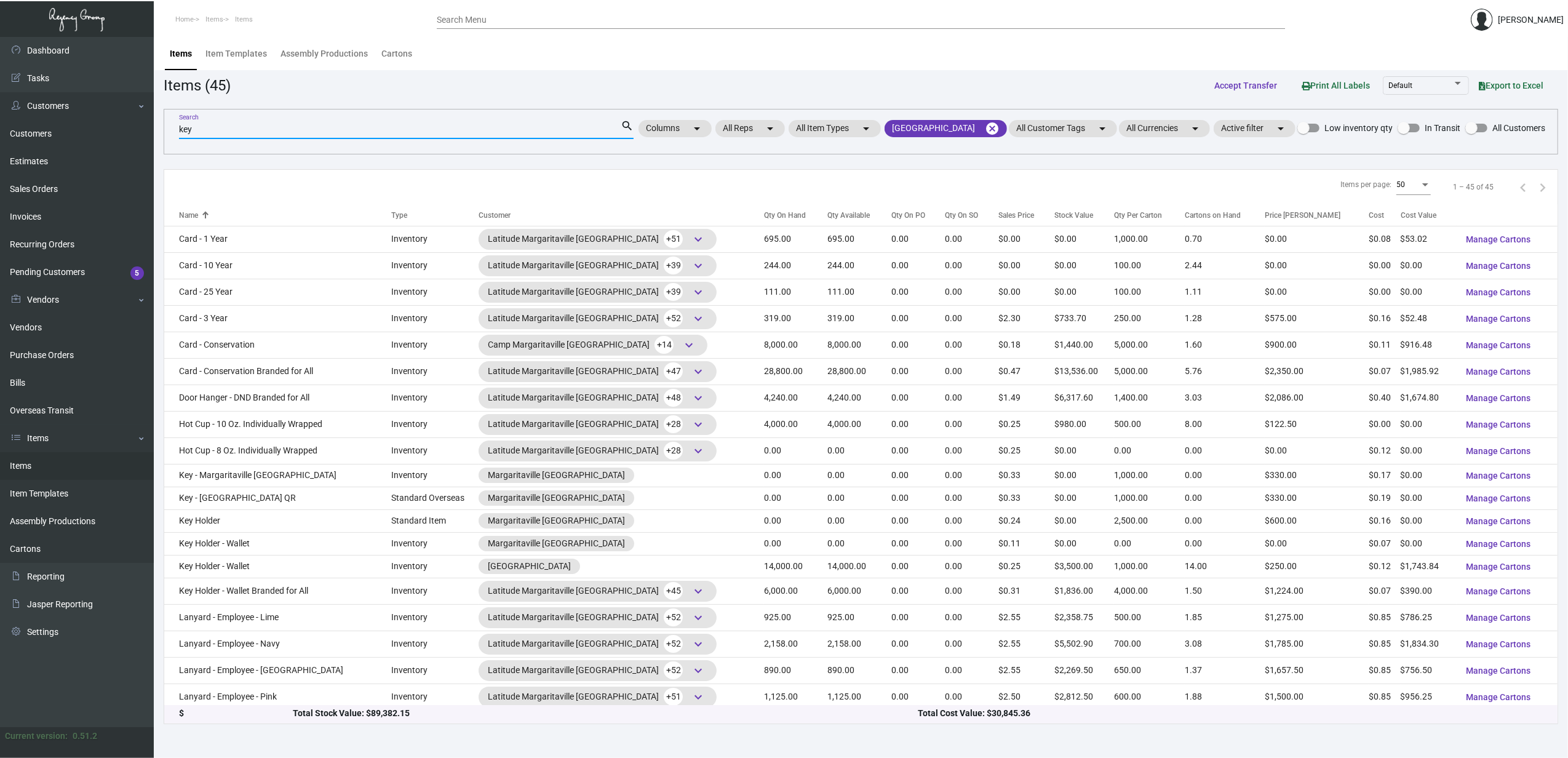
click at [764, 221] on div "Qty On Hand" at bounding box center [785, 216] width 42 height 11
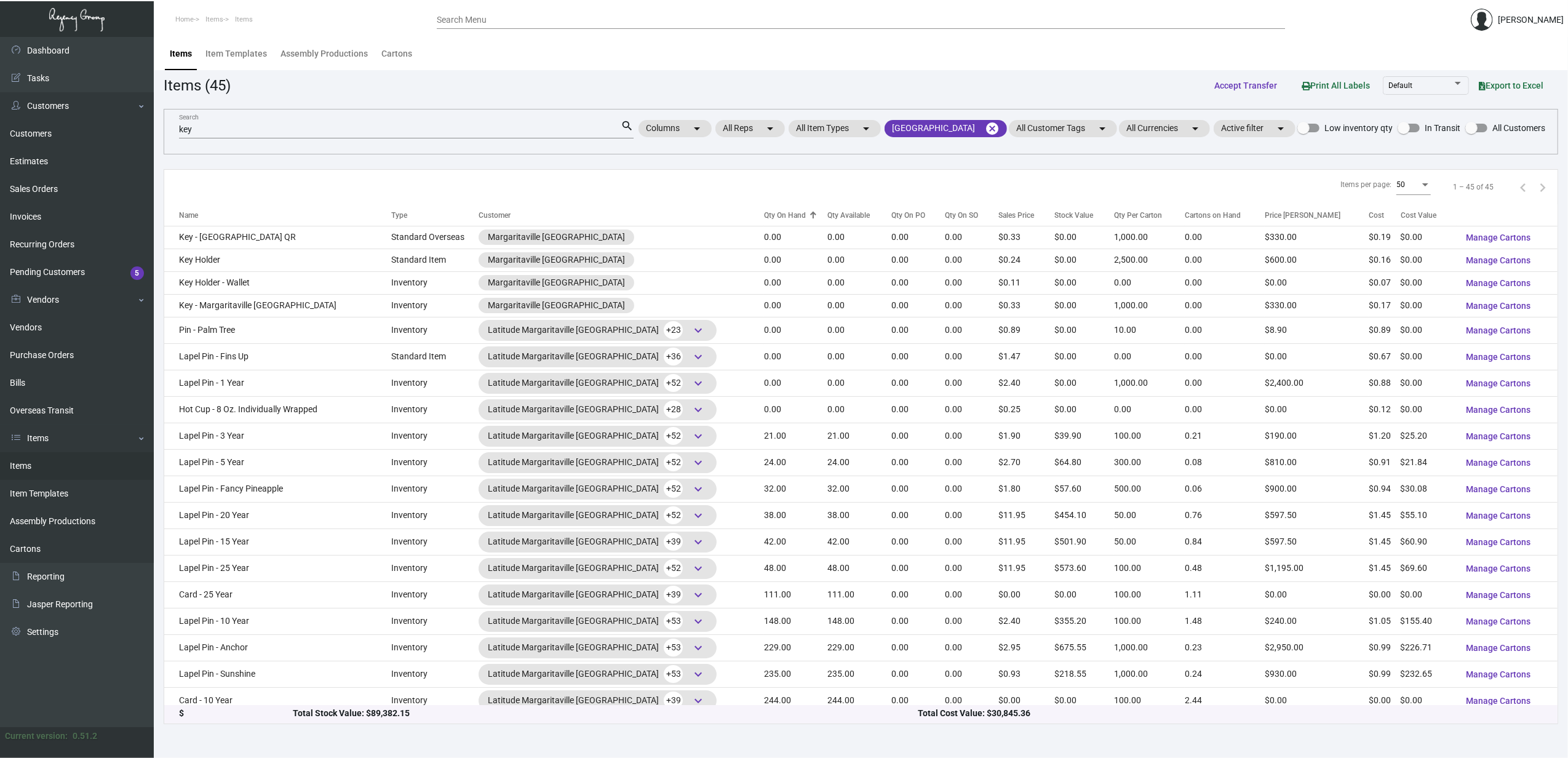
click at [764, 221] on div "Qty On Hand" at bounding box center [785, 216] width 42 height 11
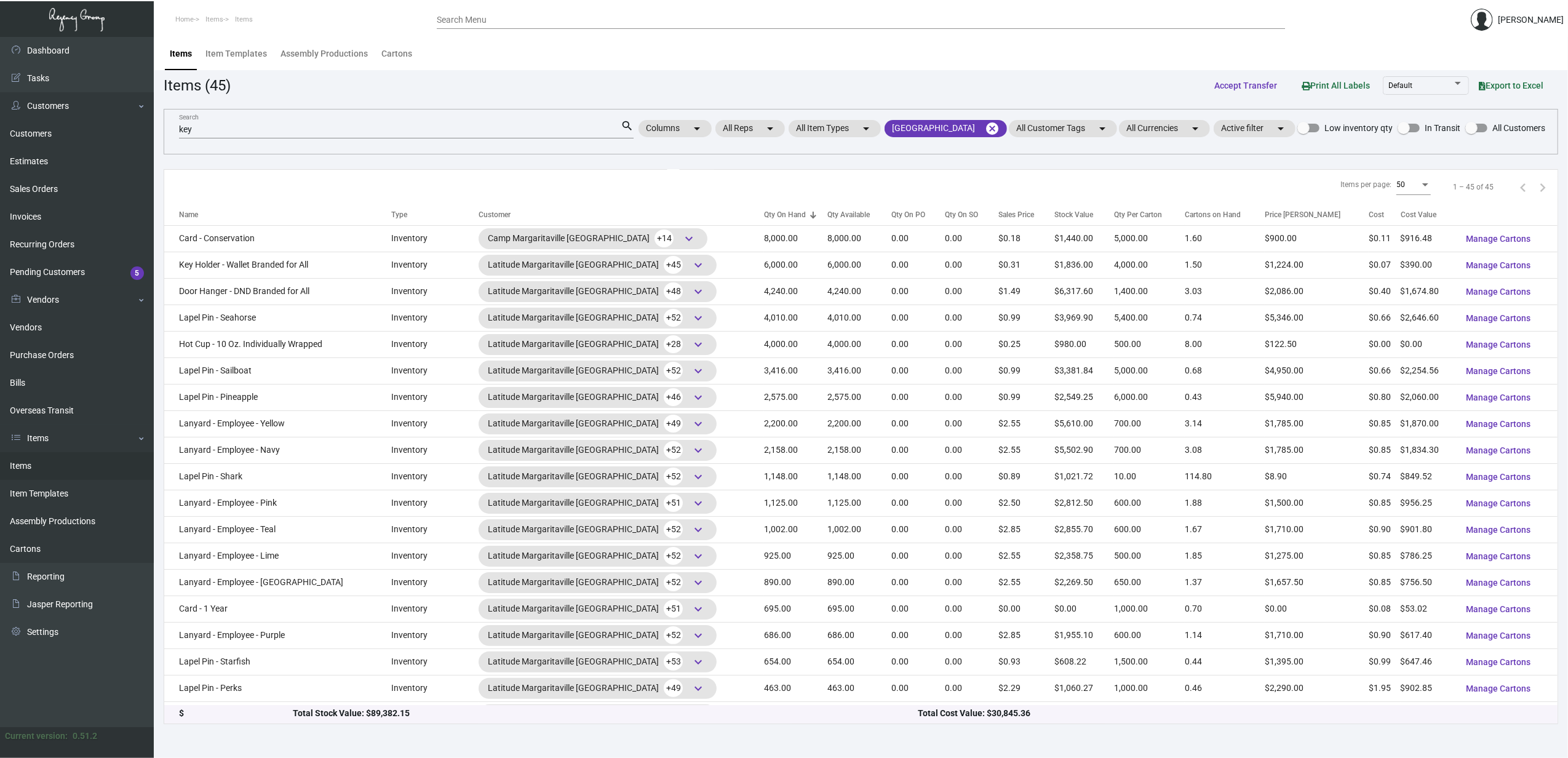
scroll to position [0, 0]
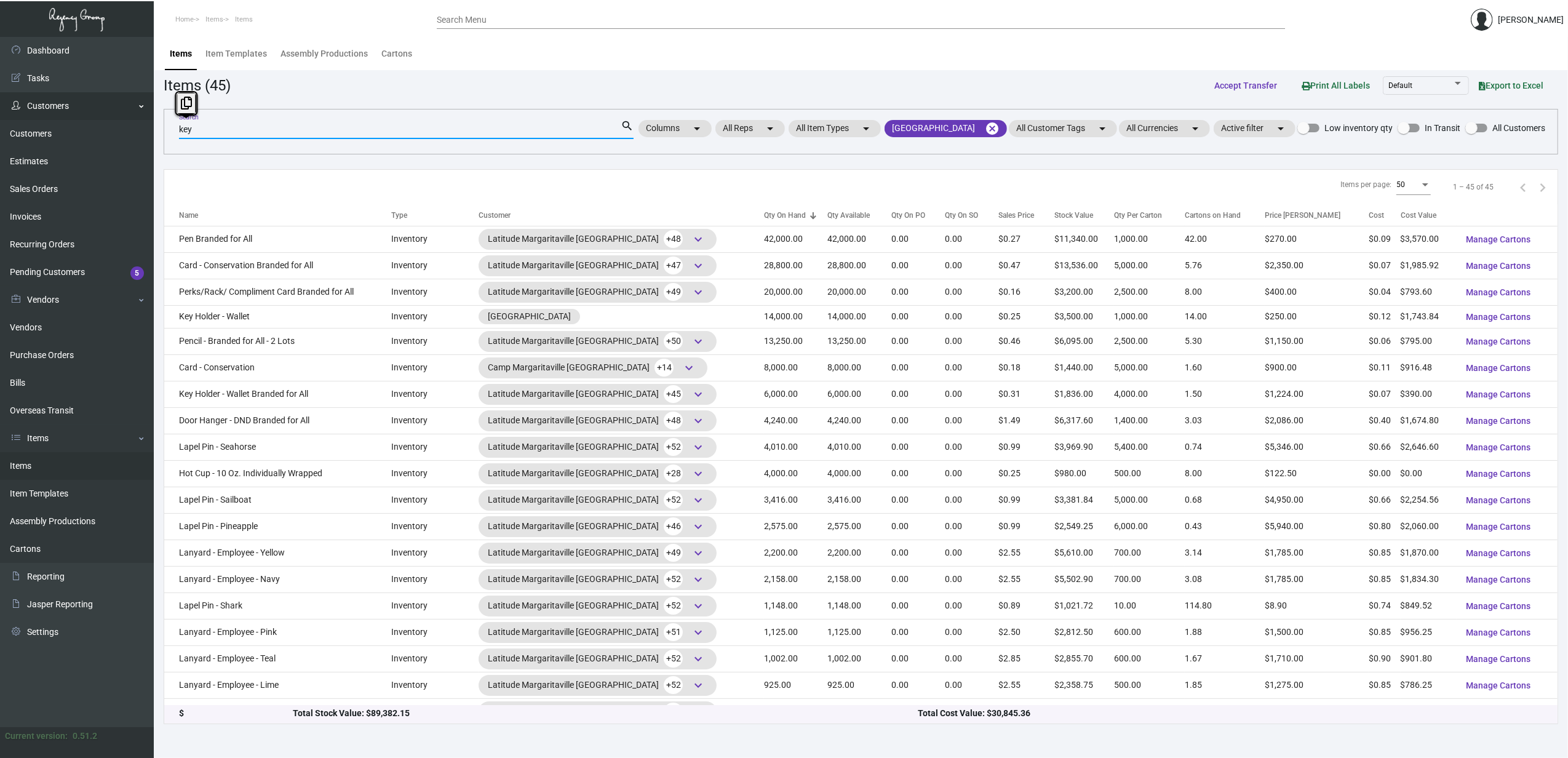
drag, startPoint x: 224, startPoint y: 125, endPoint x: 143, endPoint y: 113, distance: 81.9
click at [143, 113] on div "Dashboard Dashboard Tasks Customers Customers Estimates Sales Orders Invoices R…" at bounding box center [784, 397] width 1568 height 721
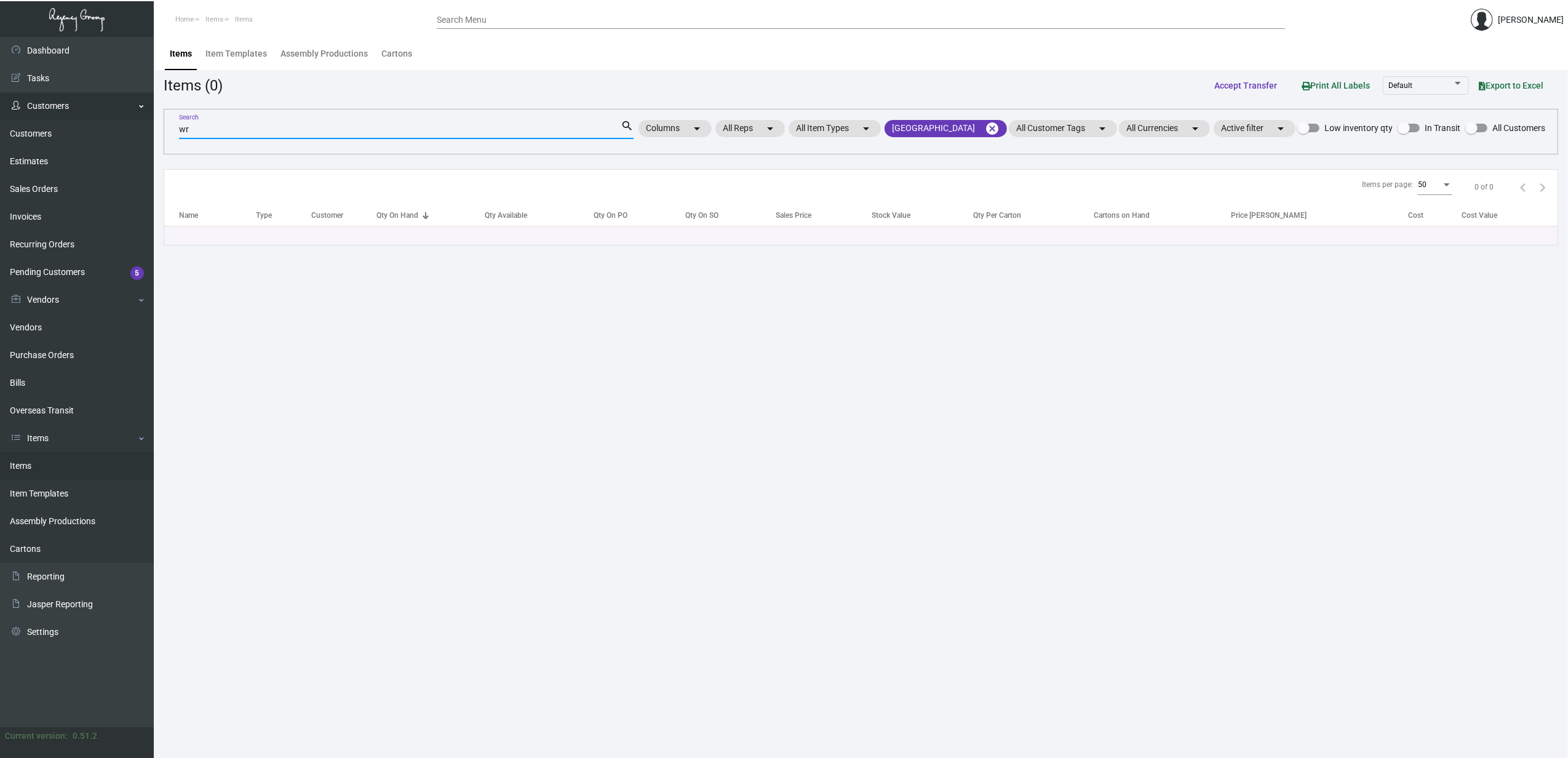
type input "w"
type input "key"
